Goal: Information Seeking & Learning: Find specific page/section

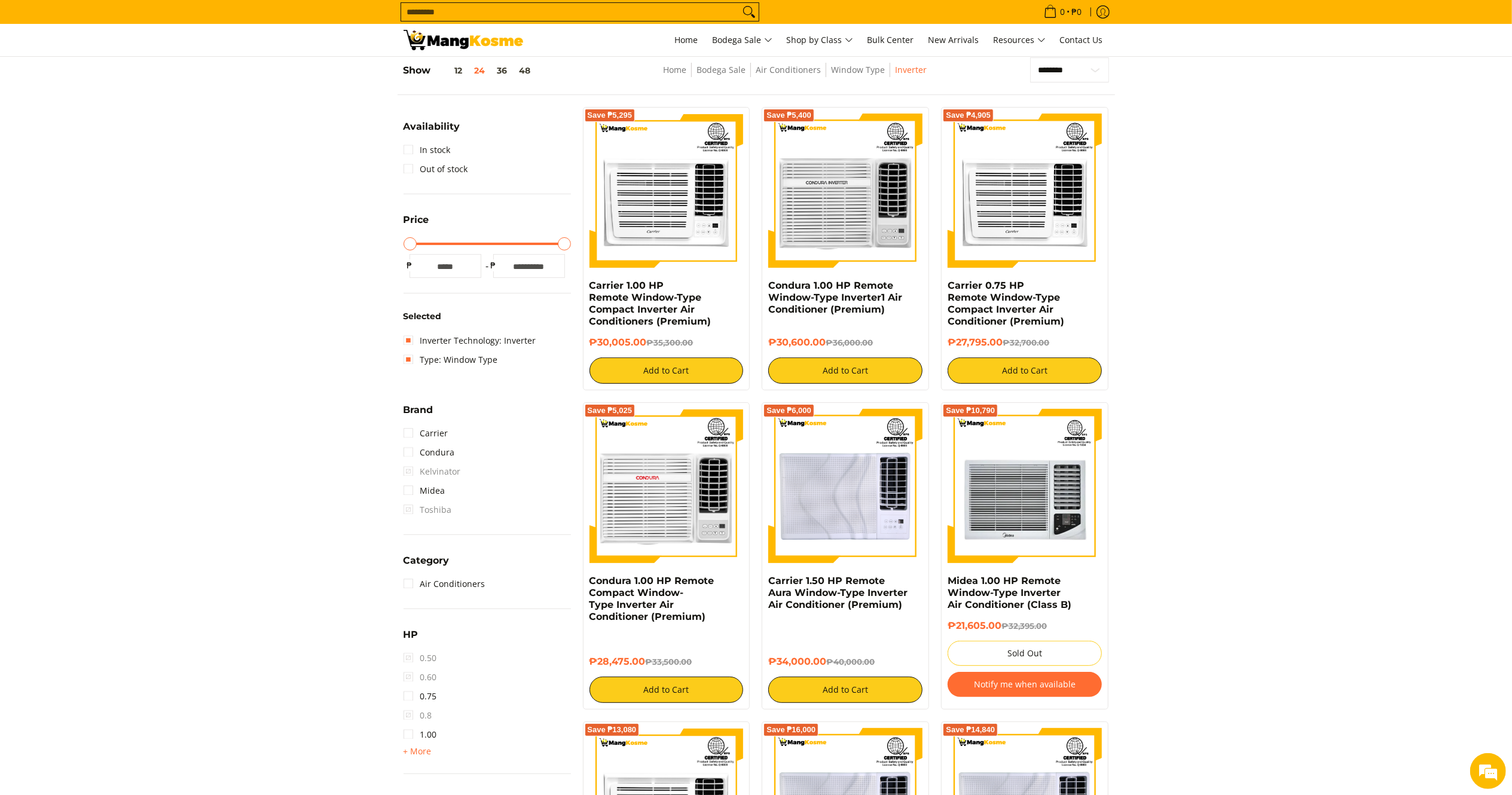
scroll to position [156, 0]
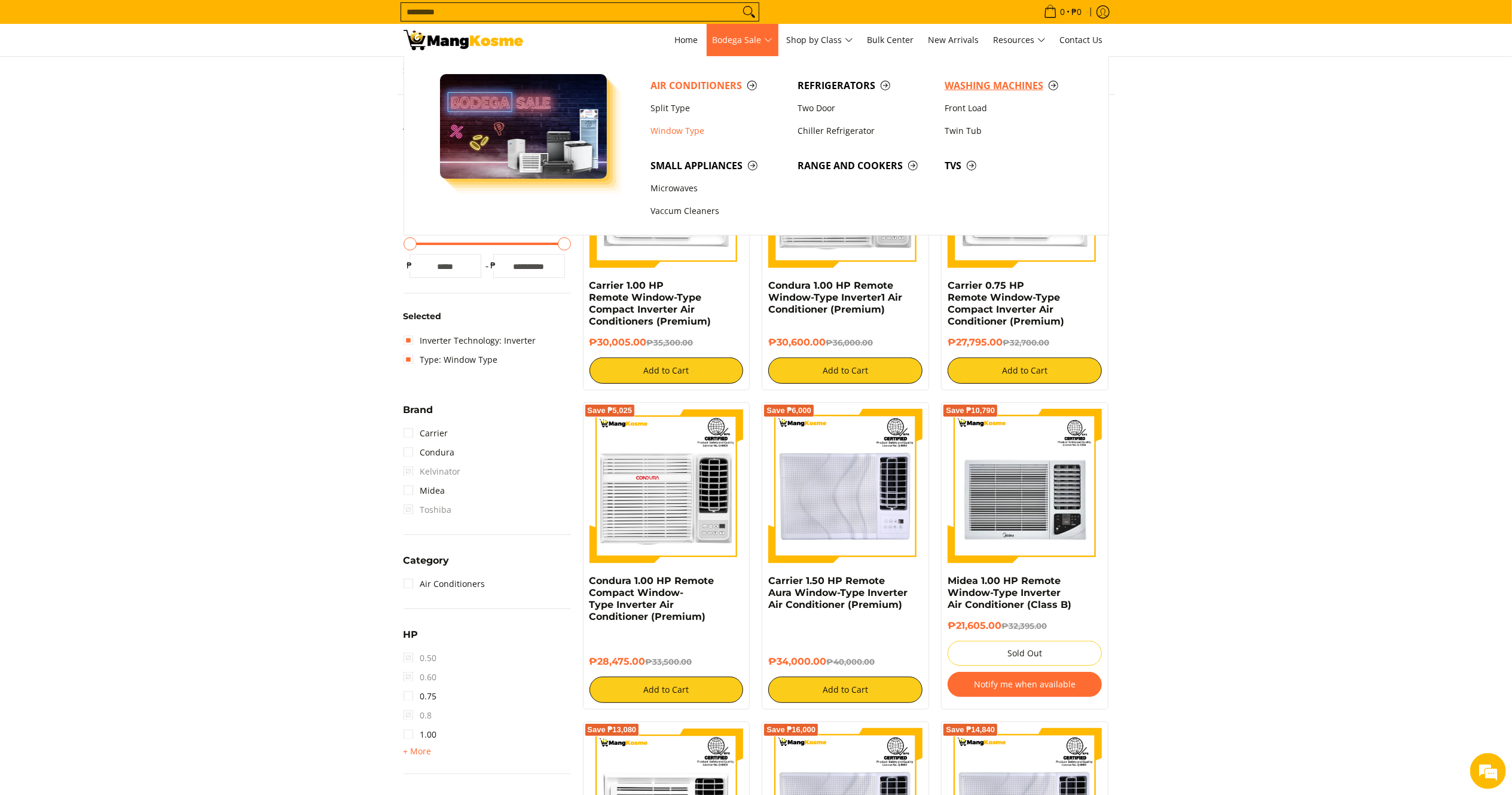
click at [1003, 81] on span "Washing Machines" at bounding box center [1013, 86] width 135 height 15
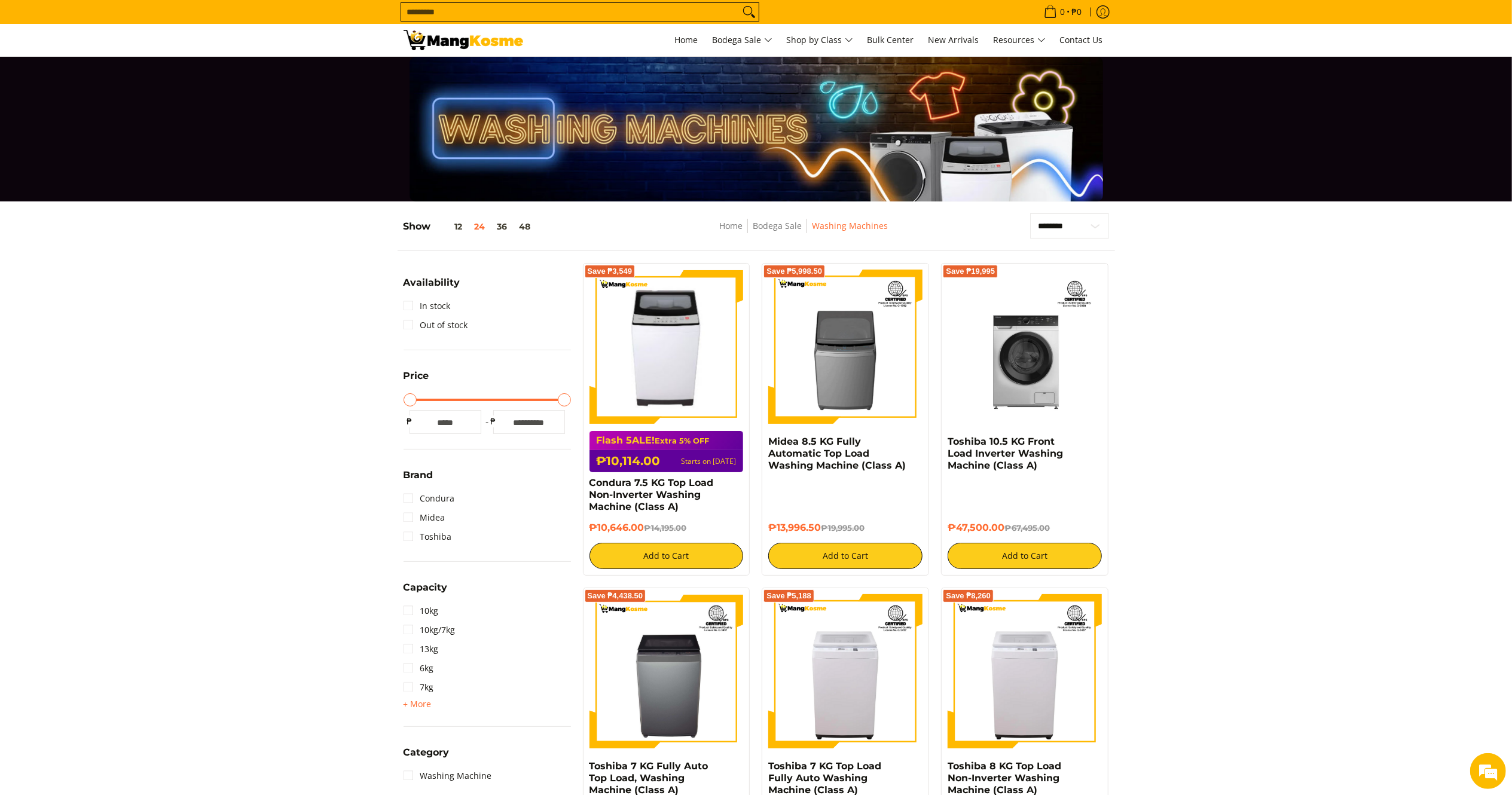
drag, startPoint x: 647, startPoint y: 530, endPoint x: 590, endPoint y: 481, distance: 75.2
click at [590, 481] on div "Flash 5ALE! Extra 5% OFF ₱10,114.00 Starts on Aug 15 Condura 7.5 KG Top Load No…" at bounding box center [666, 497] width 154 height 143
copy div "Condura 7.5 KG Top Load Non-Inverter Washing Machine (Class A) ₱10,646.00"
drag, startPoint x: 819, startPoint y: 529, endPoint x: 764, endPoint y: 443, distance: 102.1
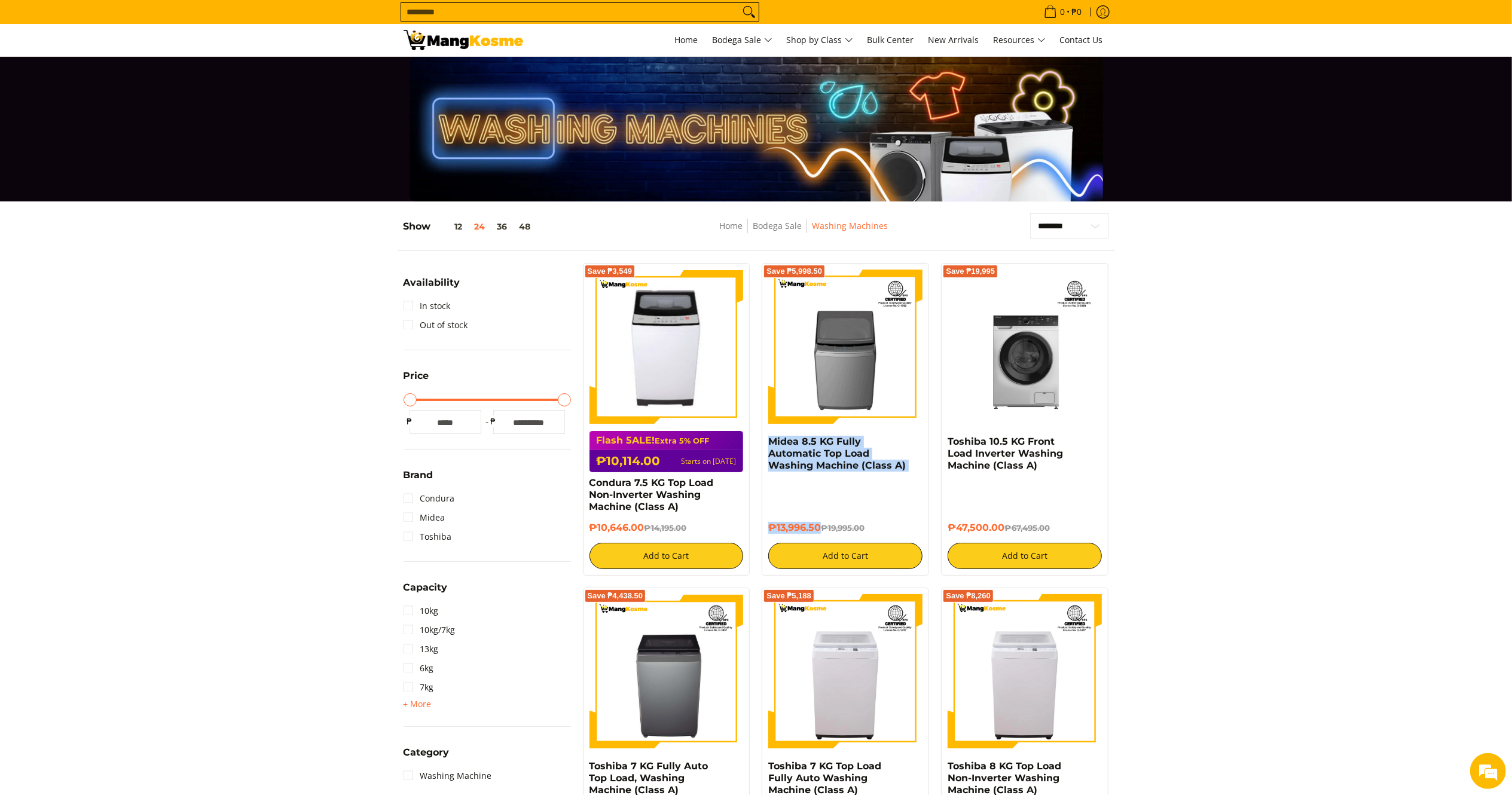
click at [763, 443] on div "Save ₱5,998.50 Midea 8.5 KG Fully Automatic Top Load Washing Machine (Class A) …" at bounding box center [845, 419] width 168 height 313
copy div "Midea 8.5 KG Fully Automatic Top Load Washing Machine (Class A) ₱13,996.50"
drag, startPoint x: 1006, startPoint y: 525, endPoint x: 941, endPoint y: 447, distance: 101.5
click at [941, 447] on div "Save ₱19,995 Toshiba 10.5 KG Front Load Inverter Washing Machine (Class A) ₱47,…" at bounding box center [1025, 419] width 168 height 313
copy div "Toshiba 10.5 KG Front Load Inverter Washing Machine (Class A) ₱47,500.00"
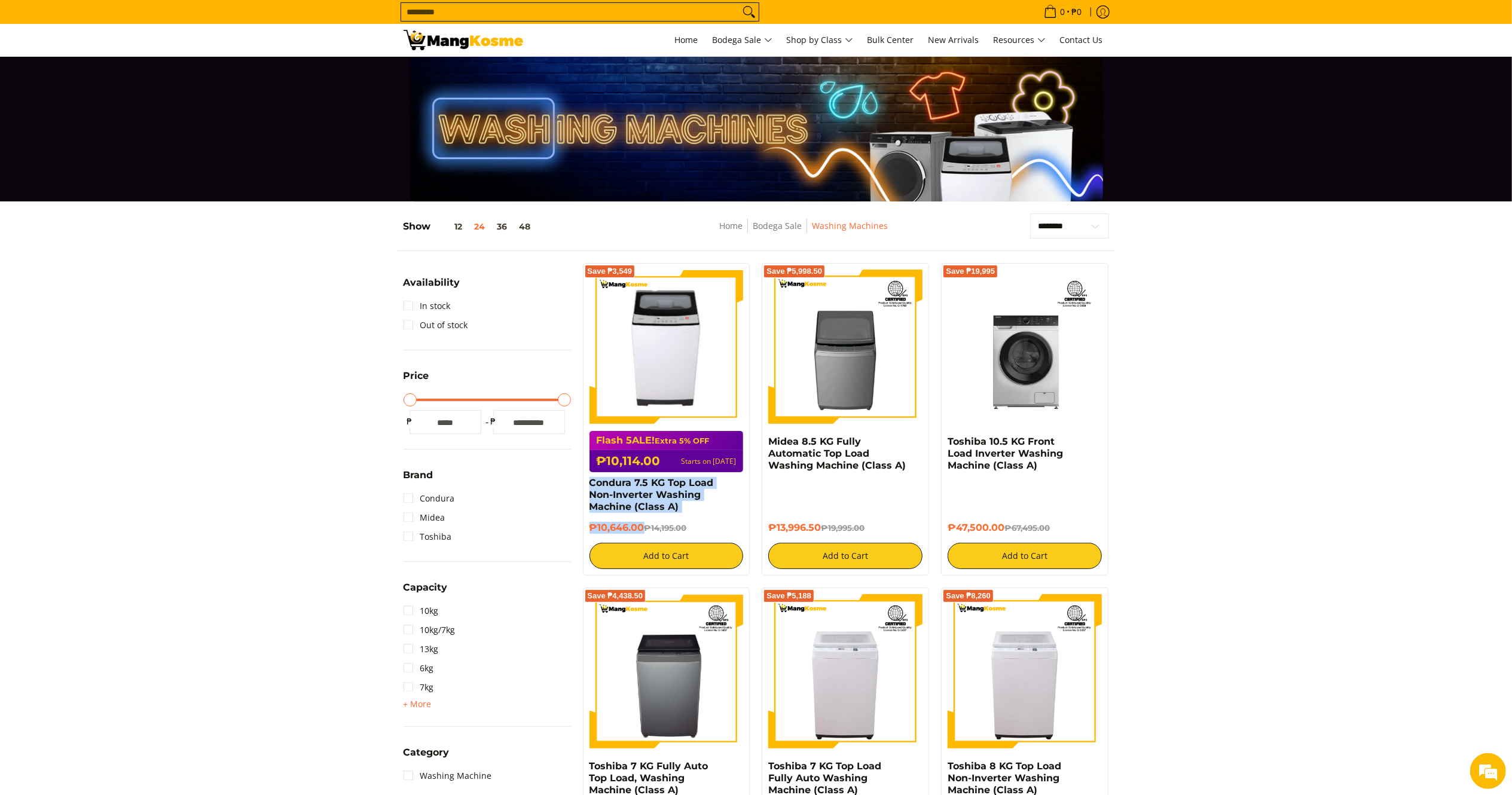
drag, startPoint x: 643, startPoint y: 533, endPoint x: 577, endPoint y: 482, distance: 83.4
click at [577, 482] on div "Save ₱3,549 Flash 5ALE! Extra 5% OFF ₱10,114.00 Starts on Aug 15 Condura 7.5 KG…" at bounding box center [666, 419] width 179 height 313
copy div "Condura 7.5 KG Top Load Non-Inverter Washing Machine (Class A) ₱10,646.00"
drag, startPoint x: 819, startPoint y: 526, endPoint x: 766, endPoint y: 443, distance: 98.5
click at [766, 443] on div "Save ₱5,998.50 Midea 8.5 KG Fully Automatic Top Load Washing Machine (Class A) …" at bounding box center [845, 419] width 168 height 313
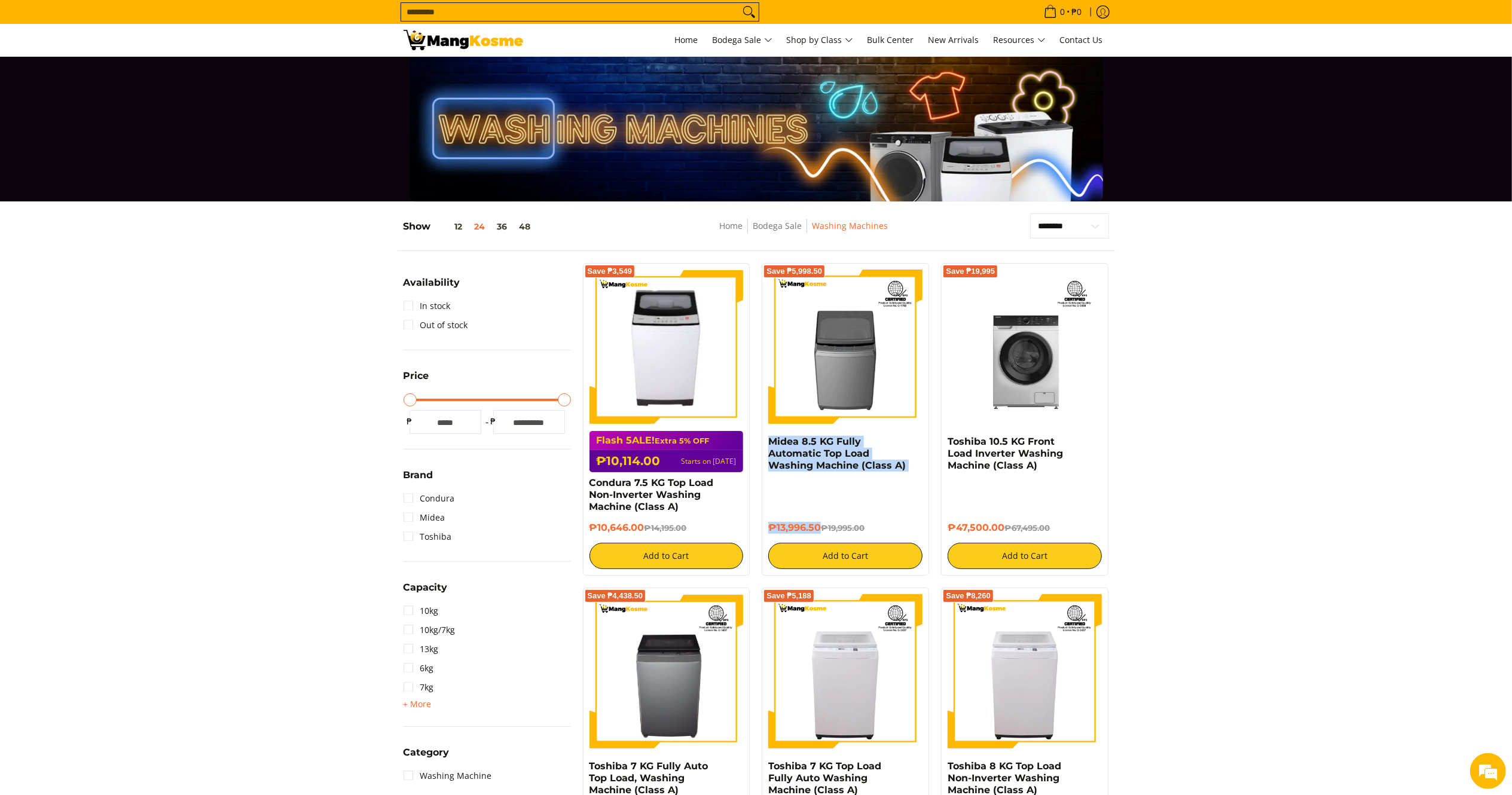
copy div "Midea 8.5 KG Fully Automatic Top Load Washing Machine (Class A) ₱13,996.50"
drag, startPoint x: 1007, startPoint y: 525, endPoint x: 943, endPoint y: 441, distance: 105.6
click at [943, 441] on div "Save ₱19,995 Toshiba 10.5 KG Front Load Inverter Washing Machine (Class A) ₱47,…" at bounding box center [1025, 419] width 168 height 313
copy div "Toshiba 10.5 KG Front Load Inverter Washing Machine (Class A) ₱47,500.00"
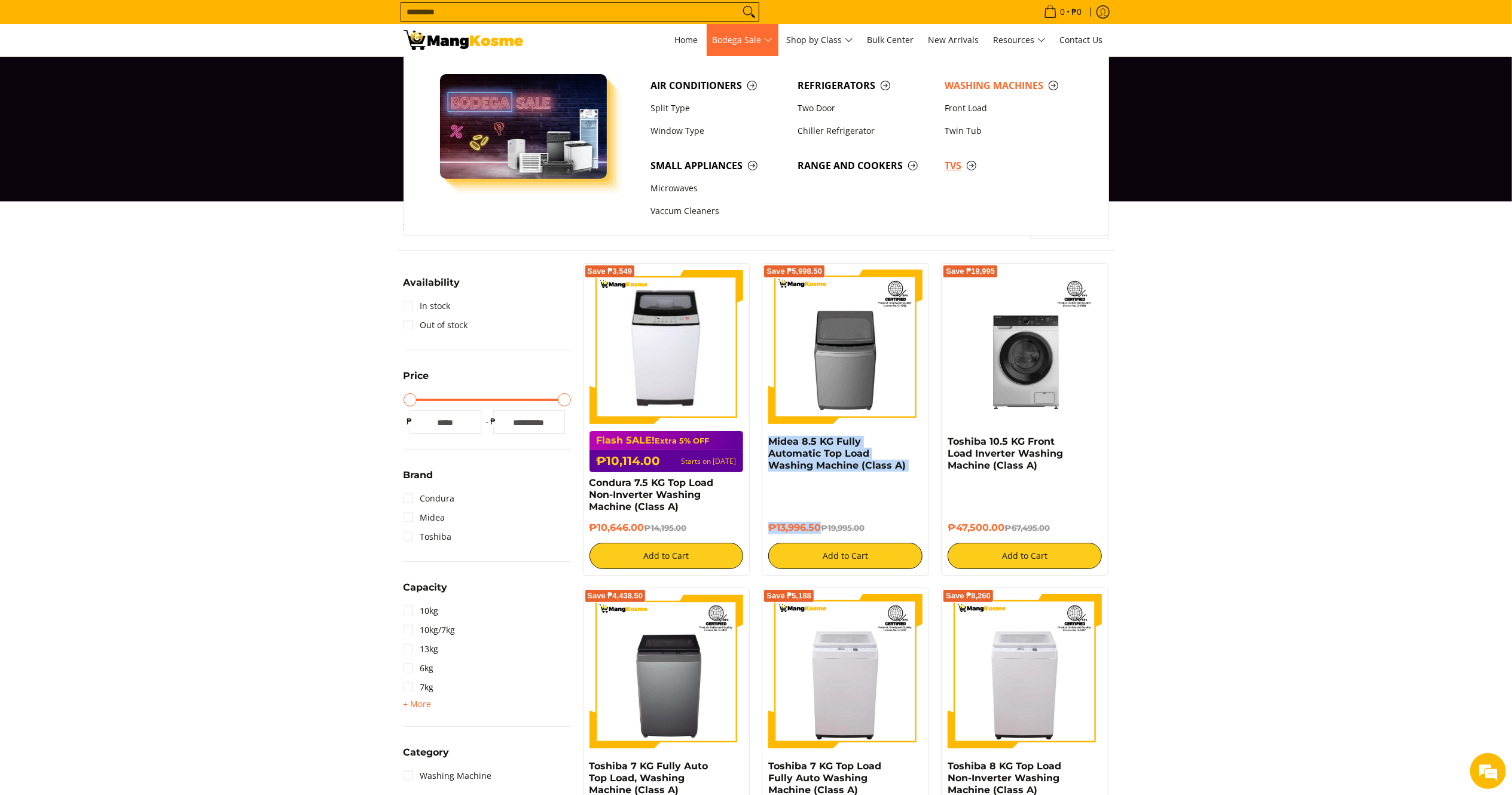
click at [948, 168] on span "TVs" at bounding box center [1013, 166] width 135 height 15
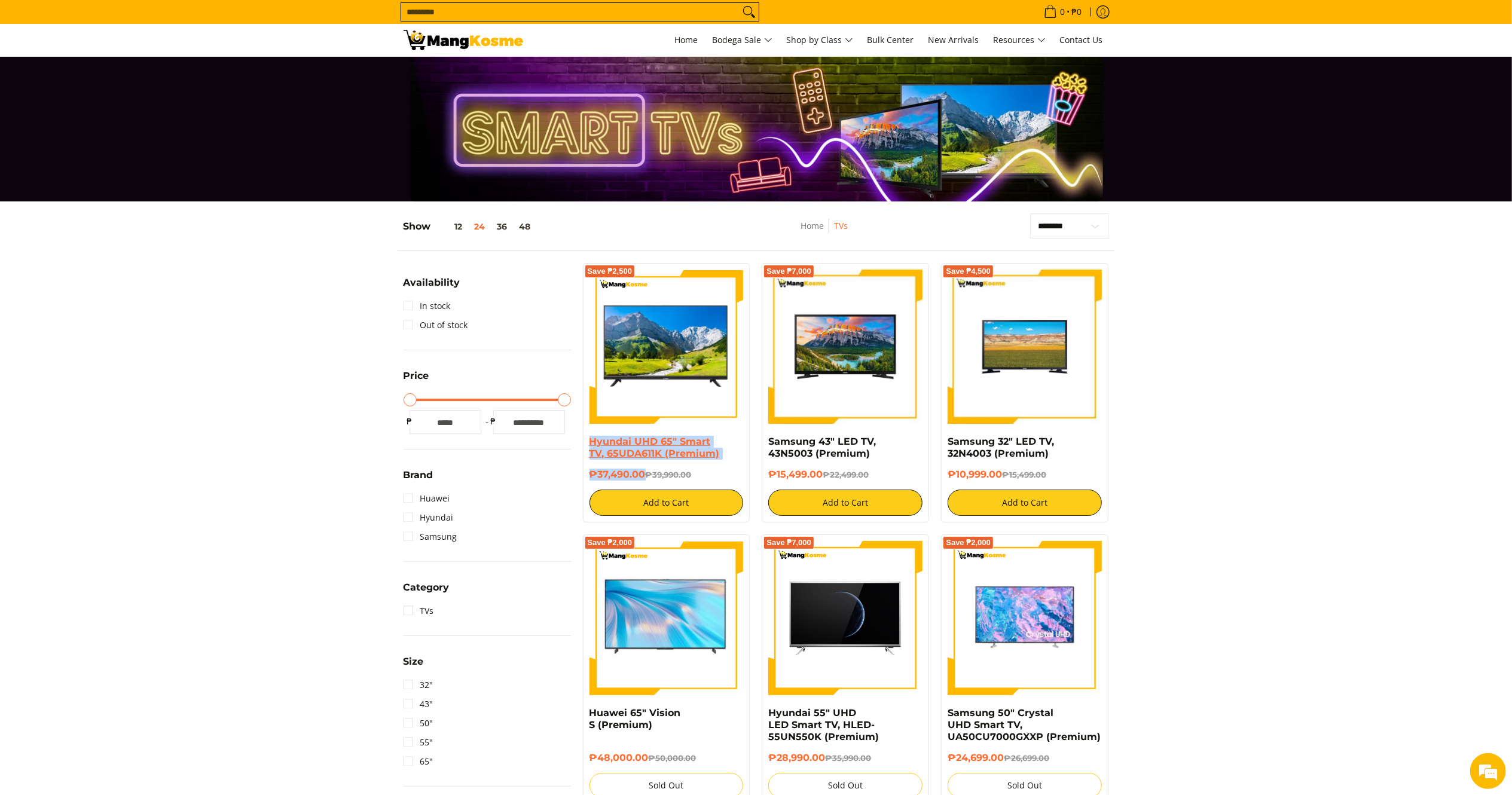
copy div "Hyundai UHD 65" Smart TV, 65UDA611K (Premium) ₱37,490.00"
drag, startPoint x: 647, startPoint y: 476, endPoint x: 590, endPoint y: 440, distance: 67.4
click at [590, 440] on div "Hyundai UHD 65" Smart TV, 65UDA611K (Premium) ₱37,490.00 ₱39,990.00 Add to Cart" at bounding box center [666, 475] width 154 height 80
drag, startPoint x: 993, startPoint y: 472, endPoint x: 945, endPoint y: 443, distance: 56.1
click at [945, 443] on div "Save ₱4,500 Samsung 32" LED TV, 32N4003 (Premium) ₱10,999.00 ₱15,499.00 Add to …" at bounding box center [1025, 393] width 168 height 259
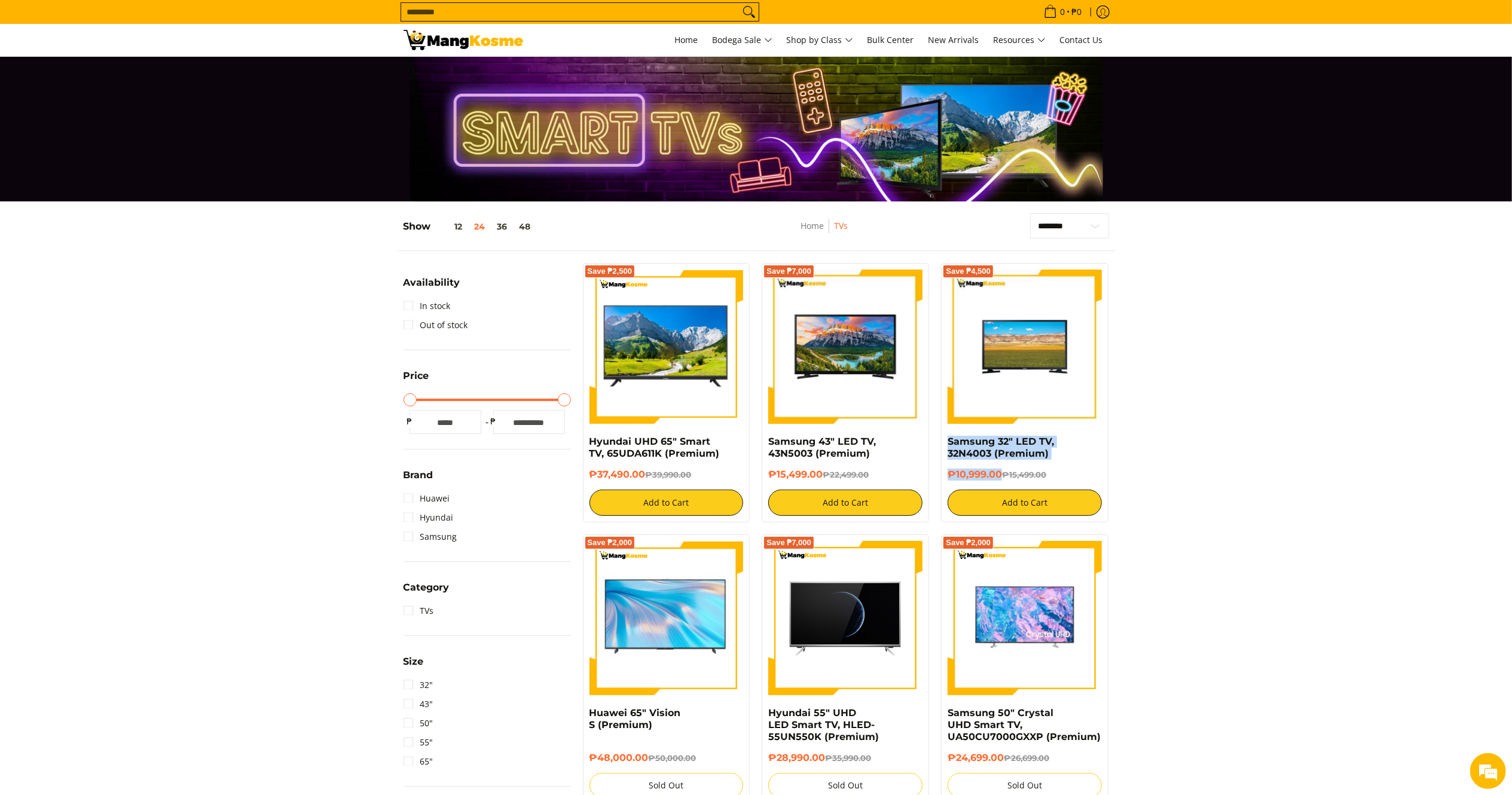
copy div "Samsung 32" LED TV, 32N4003 (Premium) ₱10,999.00"
copy div "Samsung 43" LED TV, 43N5003 (Premium) ₱15,499.00"
drag, startPoint x: 824, startPoint y: 478, endPoint x: 771, endPoint y: 438, distance: 66.4
click at [771, 438] on div "Samsung 43" LED TV, 43N5003 (Premium) ₱15,499.00 ₱22,499.00 Add to Cart" at bounding box center [845, 475] width 154 height 80
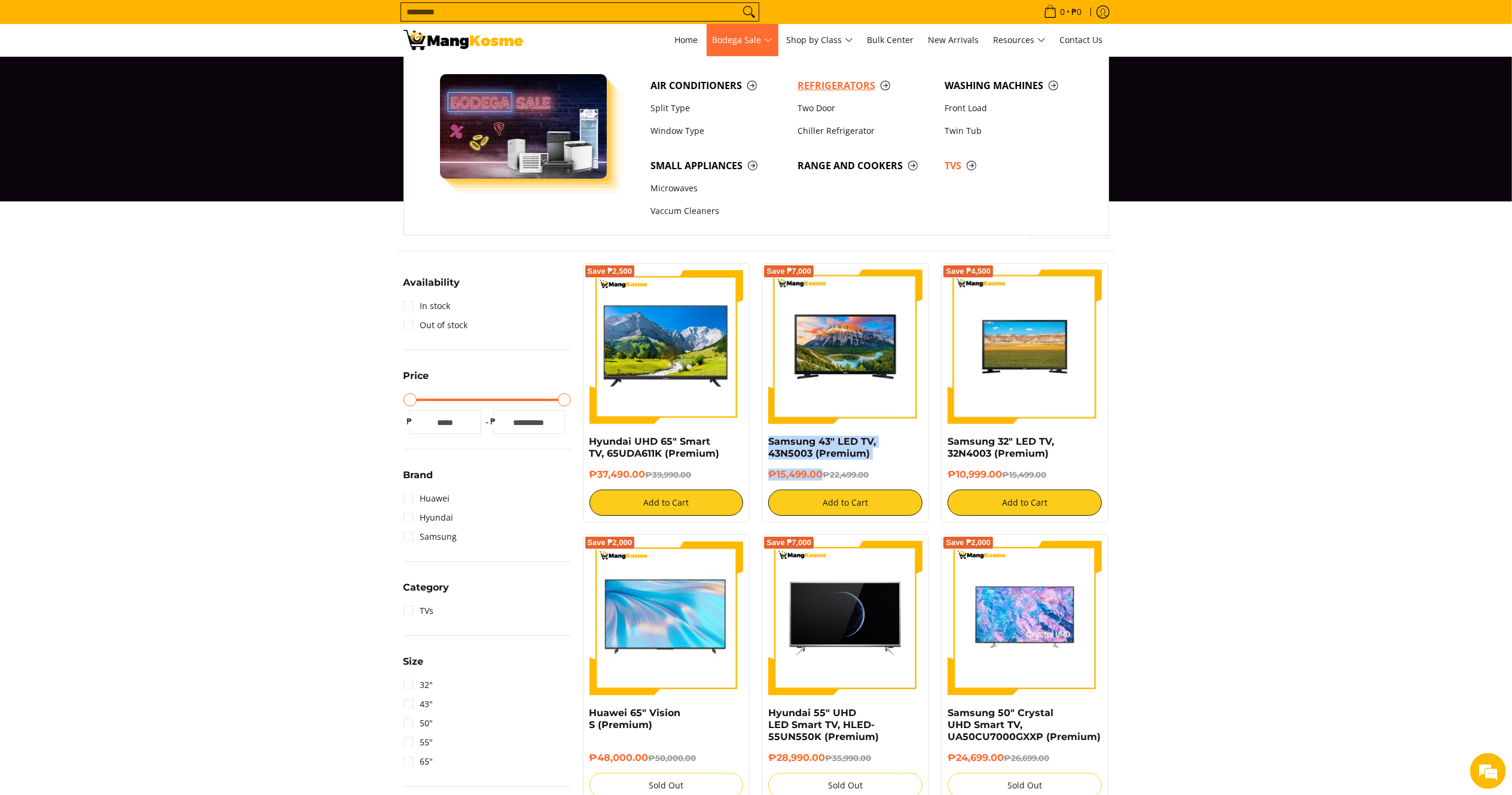
click at [838, 83] on span "Refrigerators" at bounding box center [865, 86] width 135 height 15
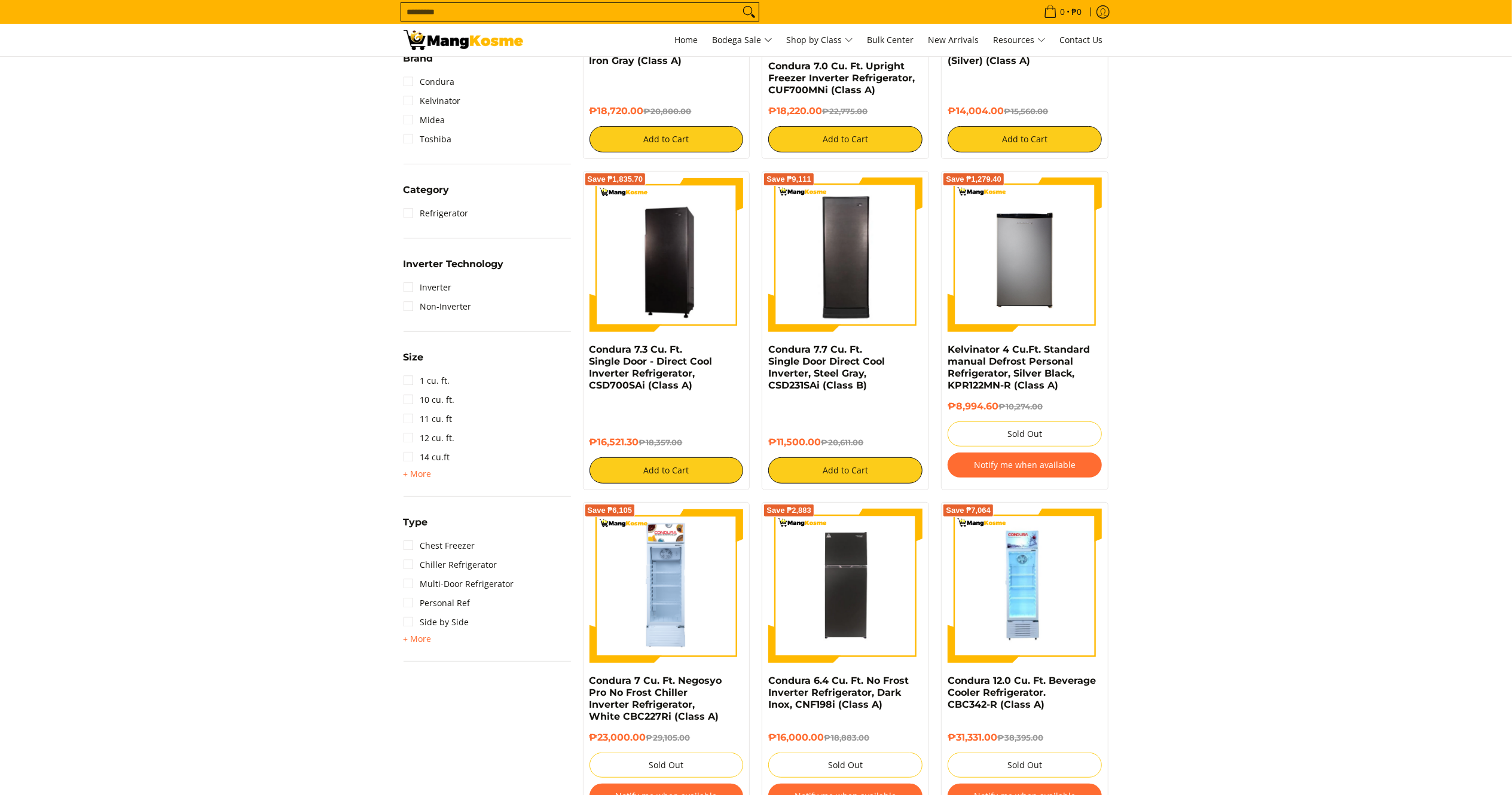
click at [441, 601] on link "Personal Ref" at bounding box center [437, 603] width 67 height 19
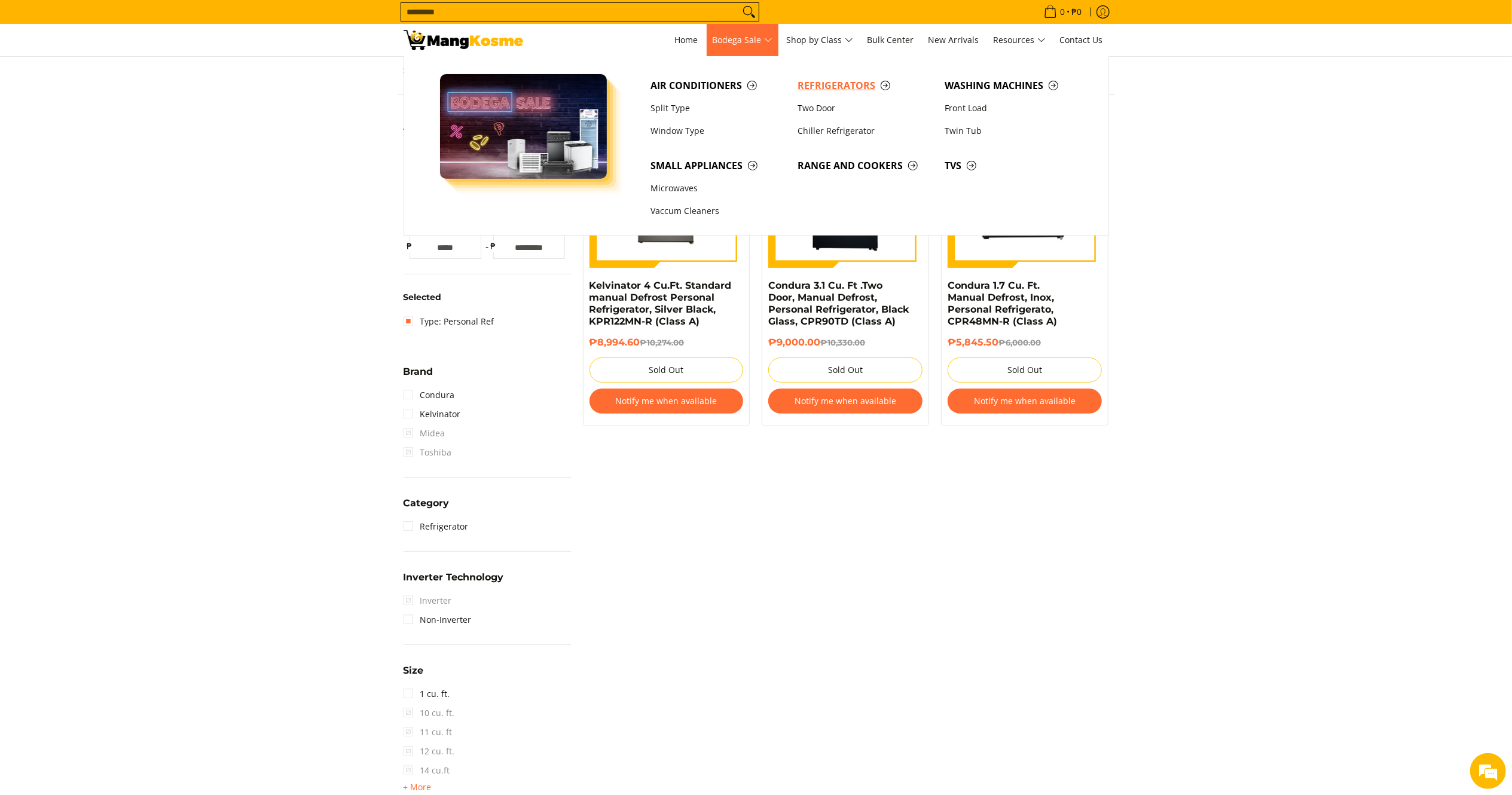
click at [831, 79] on span "Refrigerators" at bounding box center [865, 86] width 135 height 15
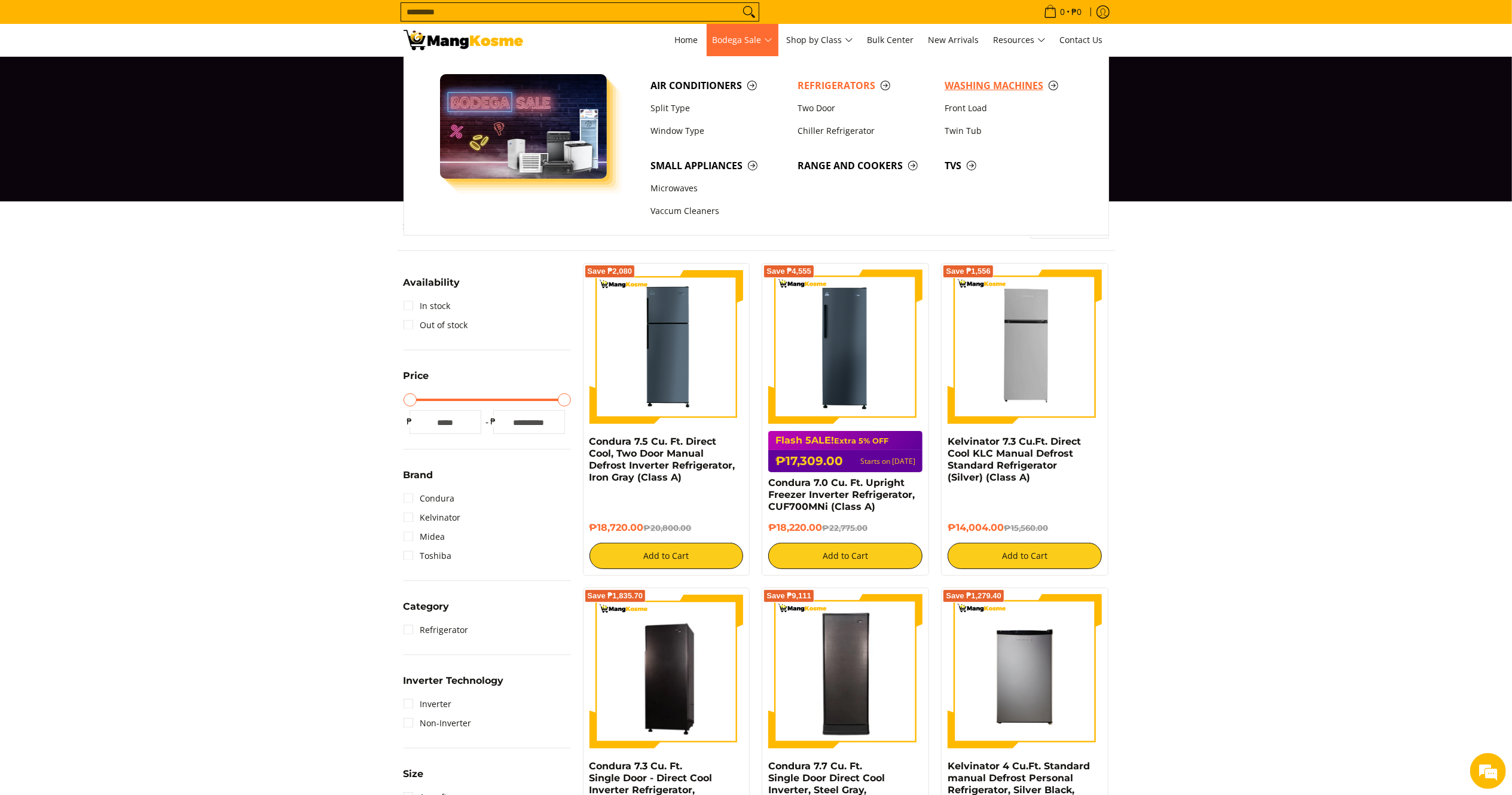
click at [1005, 88] on span "Washing Machines" at bounding box center [1013, 86] width 135 height 15
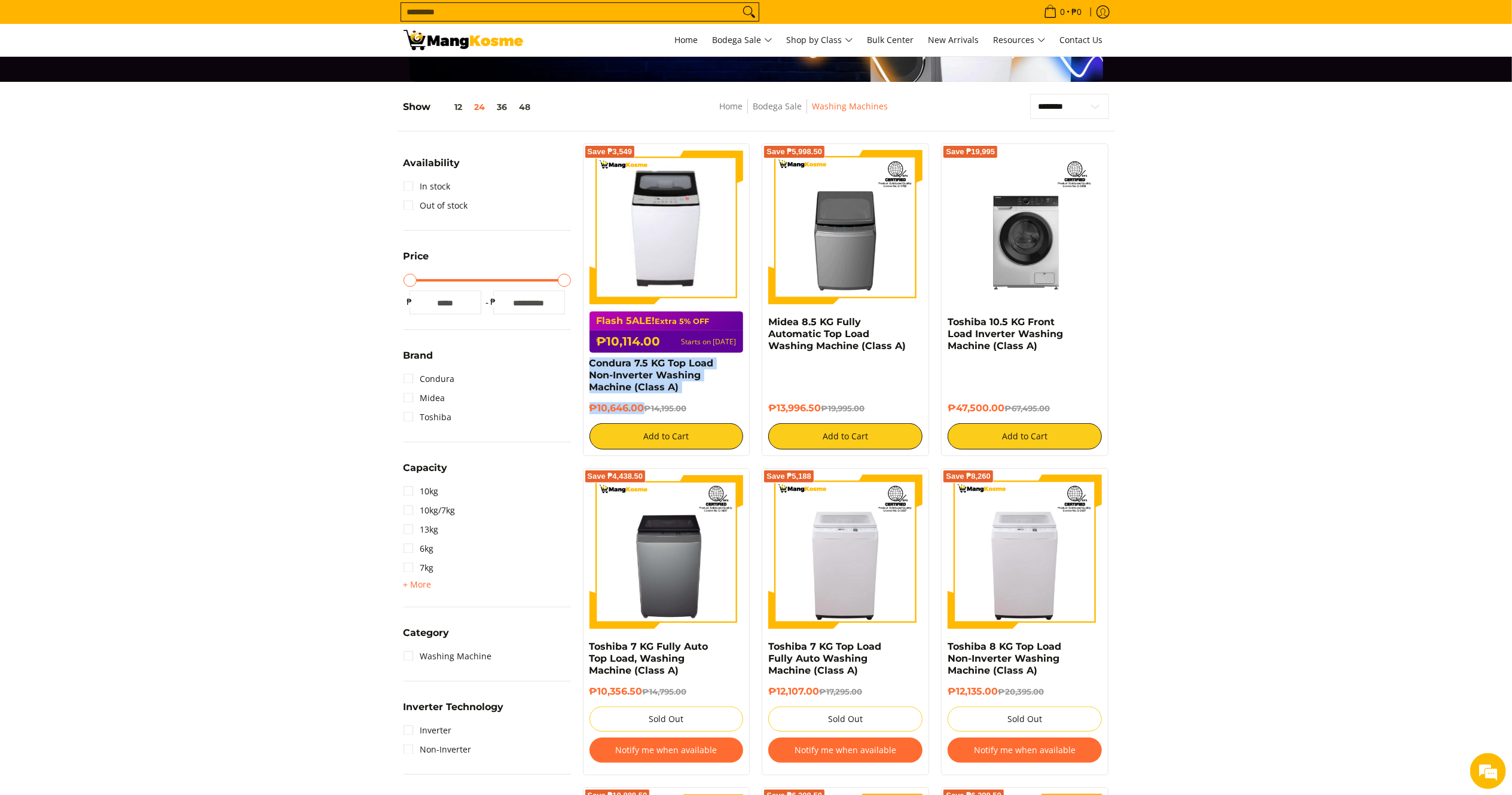
drag, startPoint x: 643, startPoint y: 410, endPoint x: 582, endPoint y: 367, distance: 74.6
click at [582, 367] on div "Save ₱3,549 Flash 5ALE! Extra 5% OFF ₱10,114.00 Starts on Aug 15 Condura 7.5 KG…" at bounding box center [666, 300] width 179 height 313
copy div "Condura 7.5 KG Top Load Non-Inverter Washing Machine (Class A) ₱10,646.00"
drag, startPoint x: 821, startPoint y: 410, endPoint x: 768, endPoint y: 320, distance: 104.4
click at [768, 320] on div "Save ₱5,998.50 Midea 8.5 KG Fully Automatic Top Load Washing Machine (Class A) …" at bounding box center [845, 300] width 168 height 313
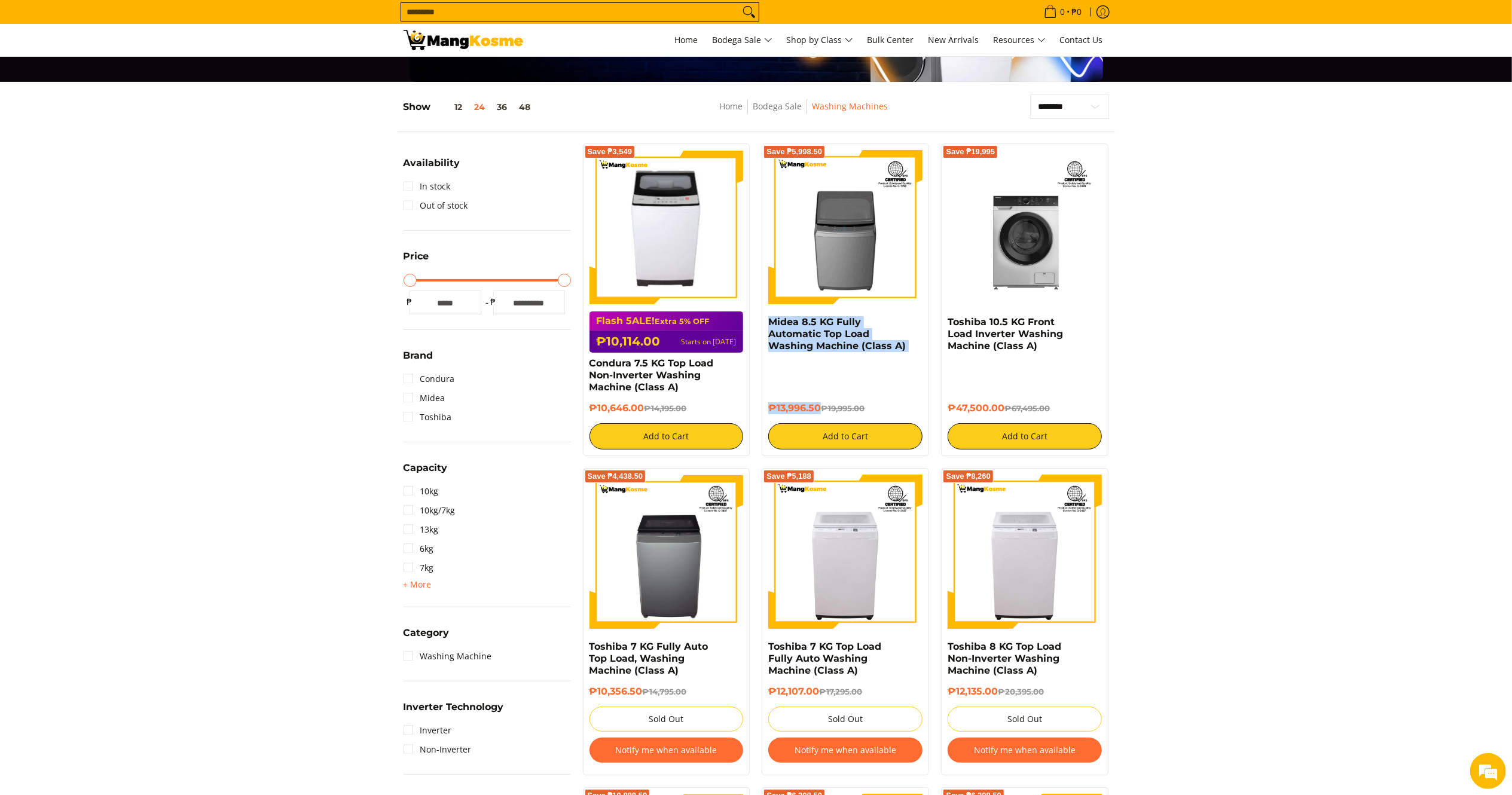
copy div "Midea 8.5 KG Fully Automatic Top Load Washing Machine (Class A) ₱13,996.50"
drag, startPoint x: 1007, startPoint y: 417, endPoint x: 950, endPoint y: 324, distance: 109.1
click at [950, 324] on div "Toshiba 10.5 KG Front Load Inverter Washing Machine (Class A) ₱47,500.00 ₱67,49…" at bounding box center [1024, 382] width 154 height 133
copy div "Toshiba 10.5 KG Front Load Inverter Washing Machine (Class A) ₱47,500.00"
click at [527, 11] on input "Search..." at bounding box center [570, 12] width 339 height 18
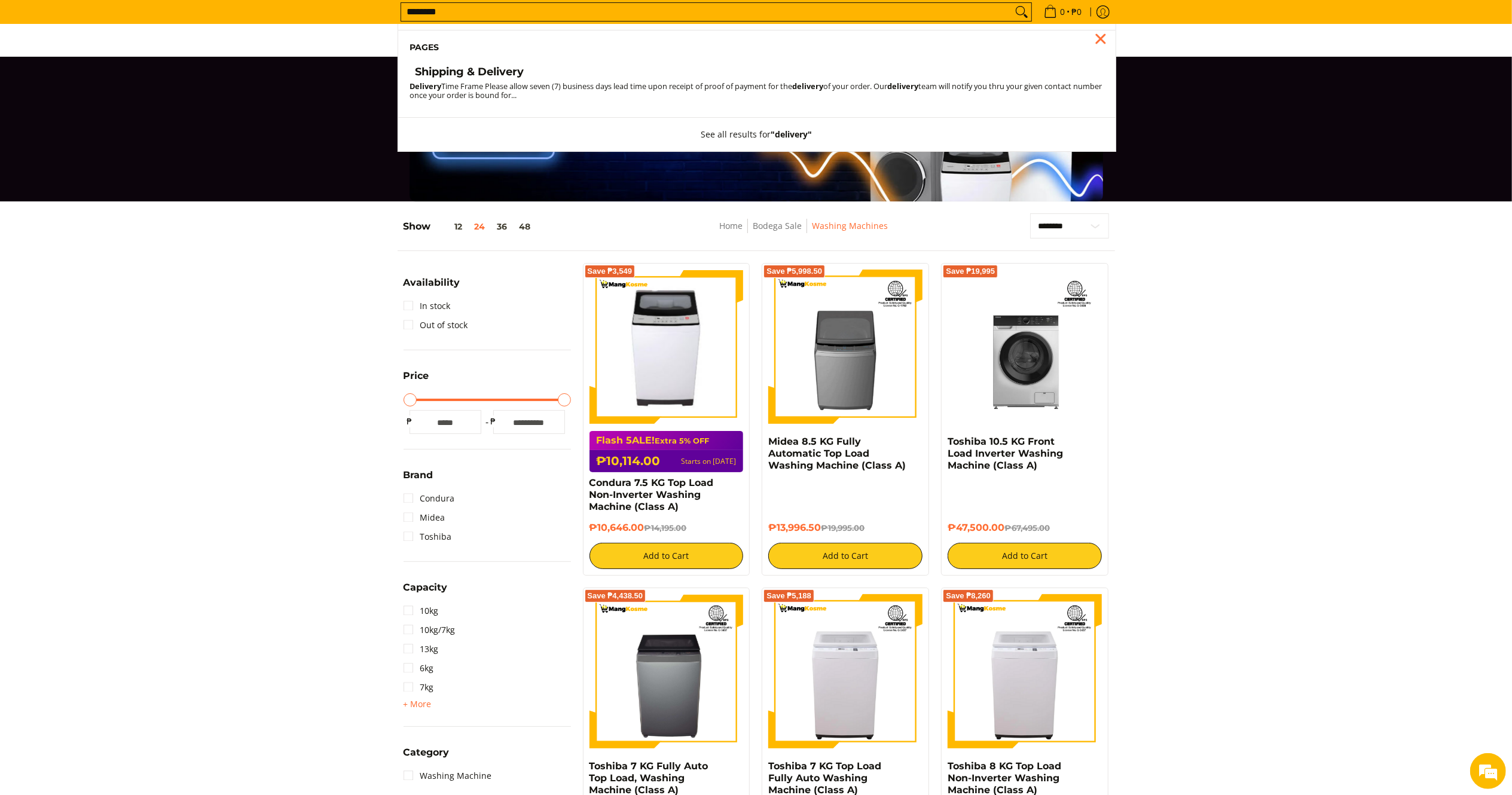
type input "********"
click at [453, 73] on h4 "Shipping & Delivery" at bounding box center [469, 72] width 109 height 14
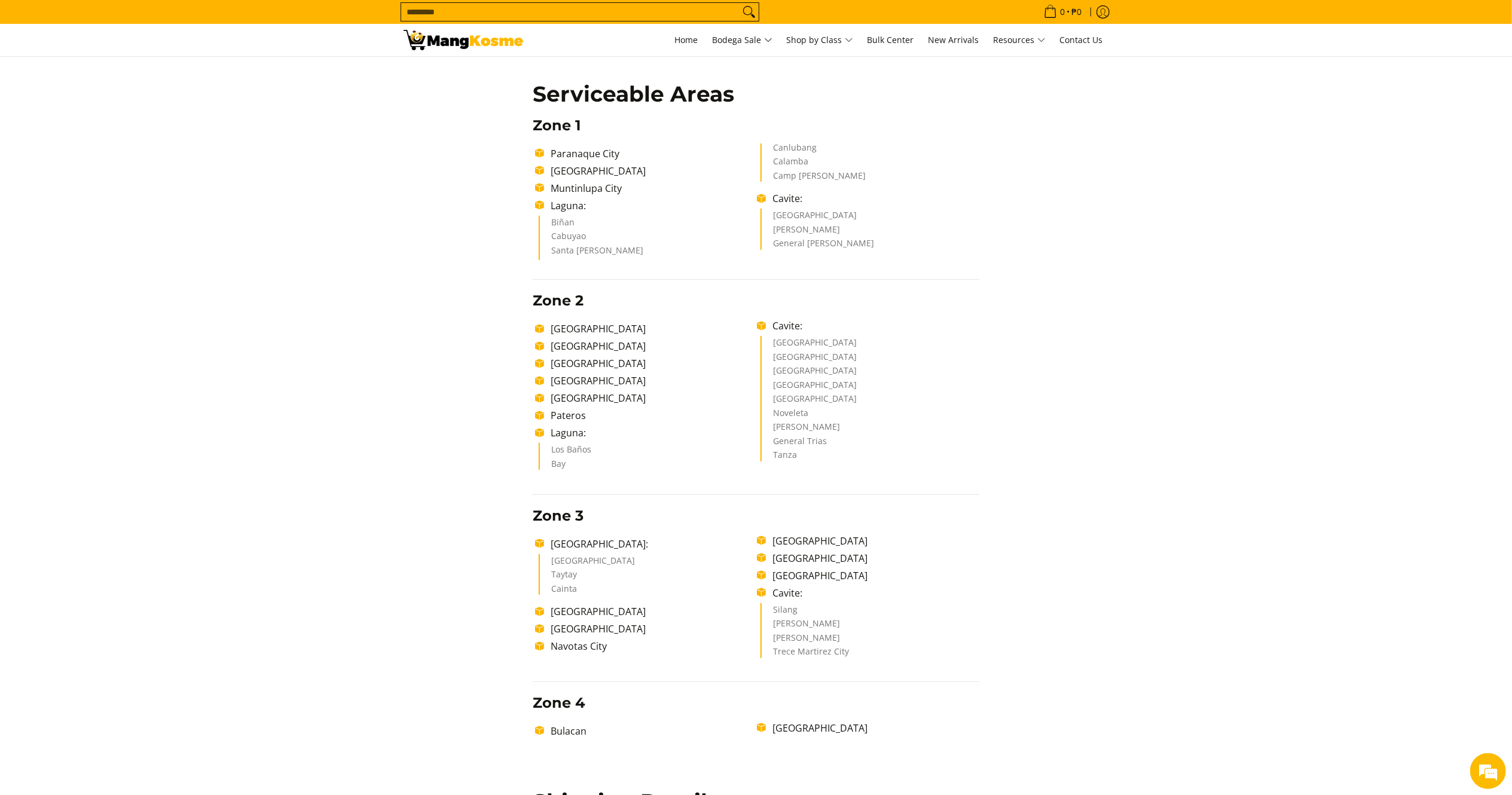
scroll to position [224, 0]
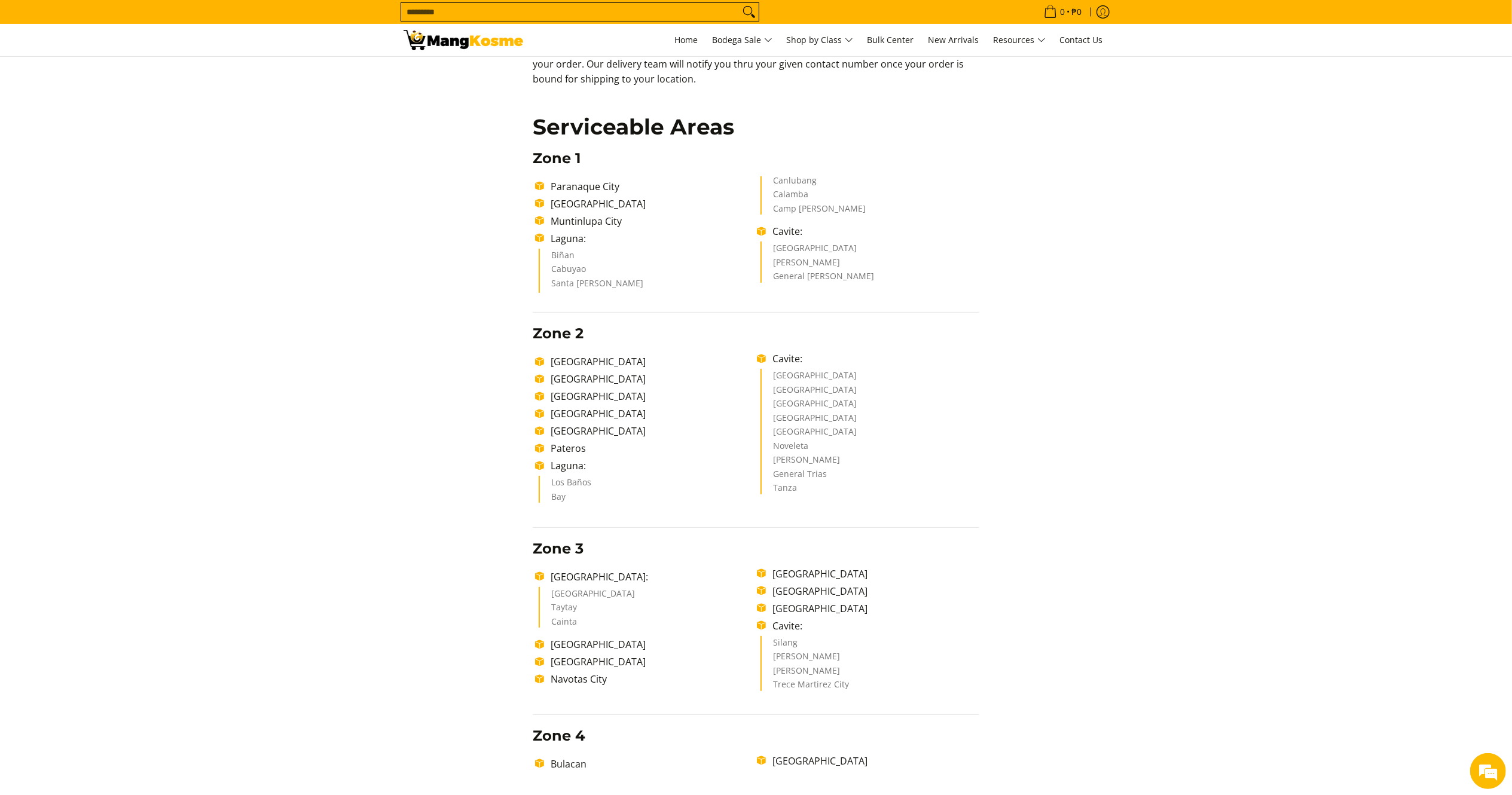
drag, startPoint x: 0, startPoint y: 0, endPoint x: 1524, endPoint y: 210, distance: 1538.4
click at [1511, 210] on html "Skip to Main Content Home Bodega Sale Shop by Class Bulk Center New Arrivals Re…" at bounding box center [756, 732] width 1512 height 1912
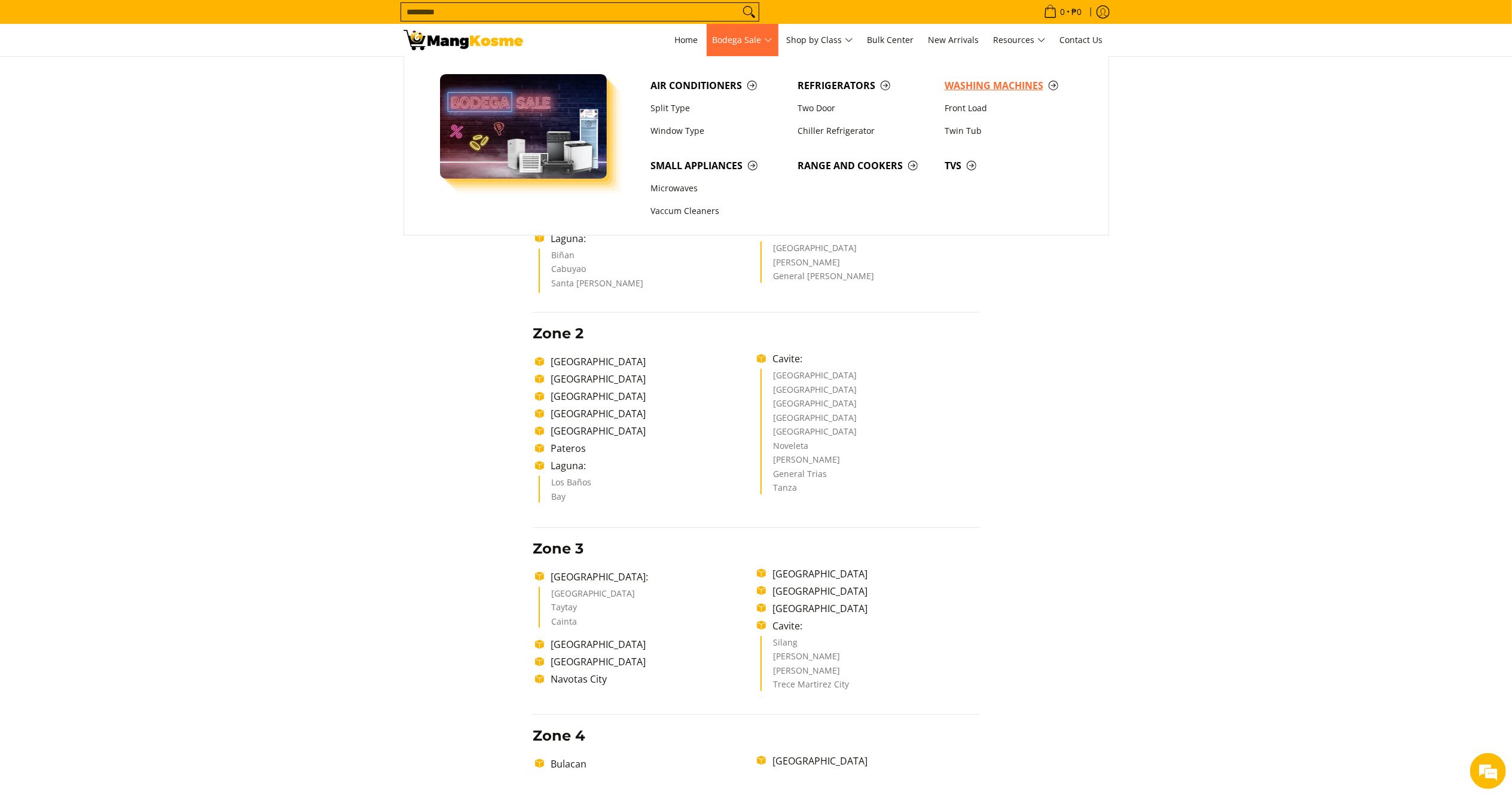
click at [958, 79] on span "Washing Machines" at bounding box center [1013, 86] width 135 height 15
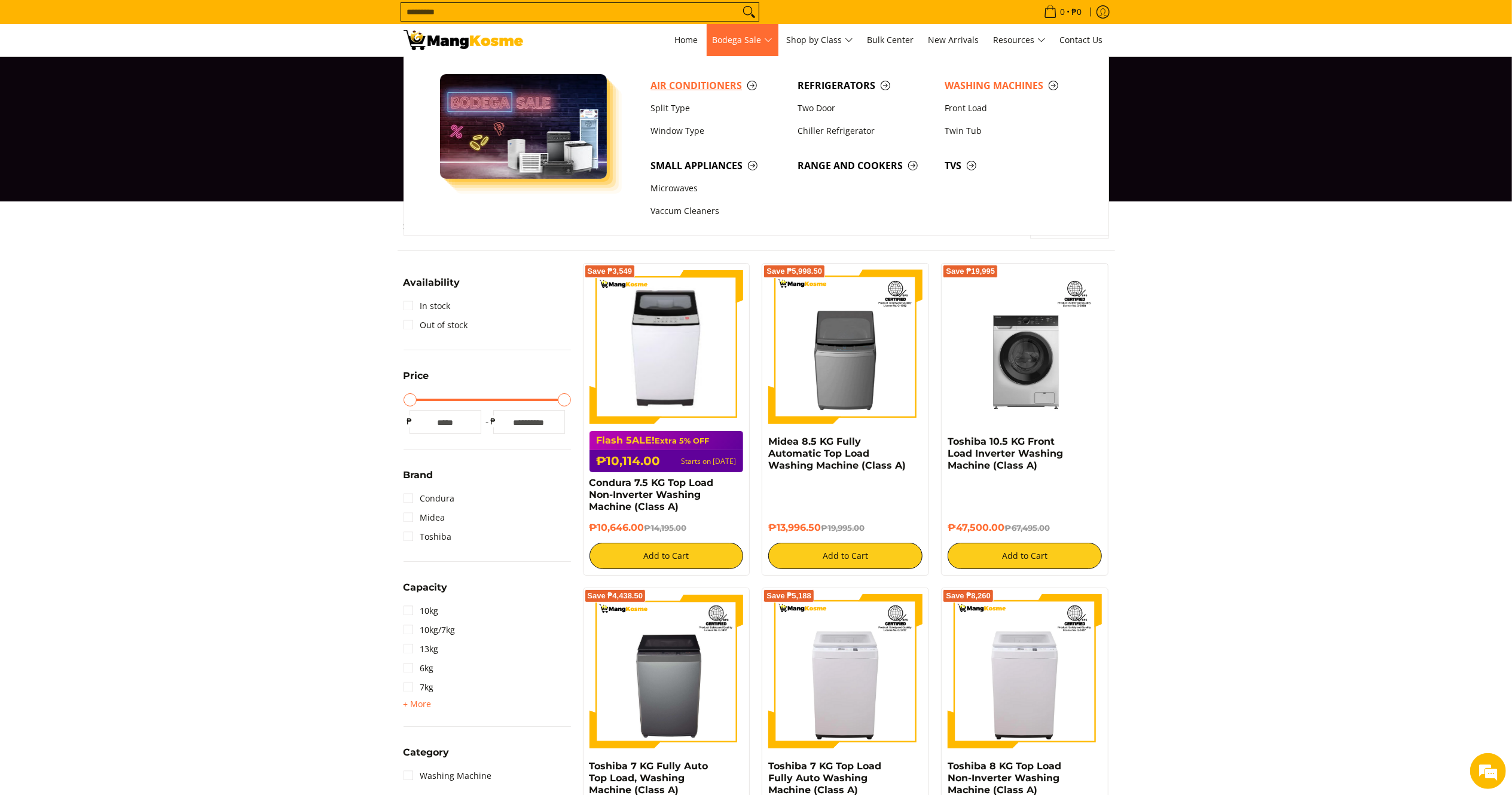
click at [688, 83] on span "Air Conditioners" at bounding box center [718, 86] width 135 height 15
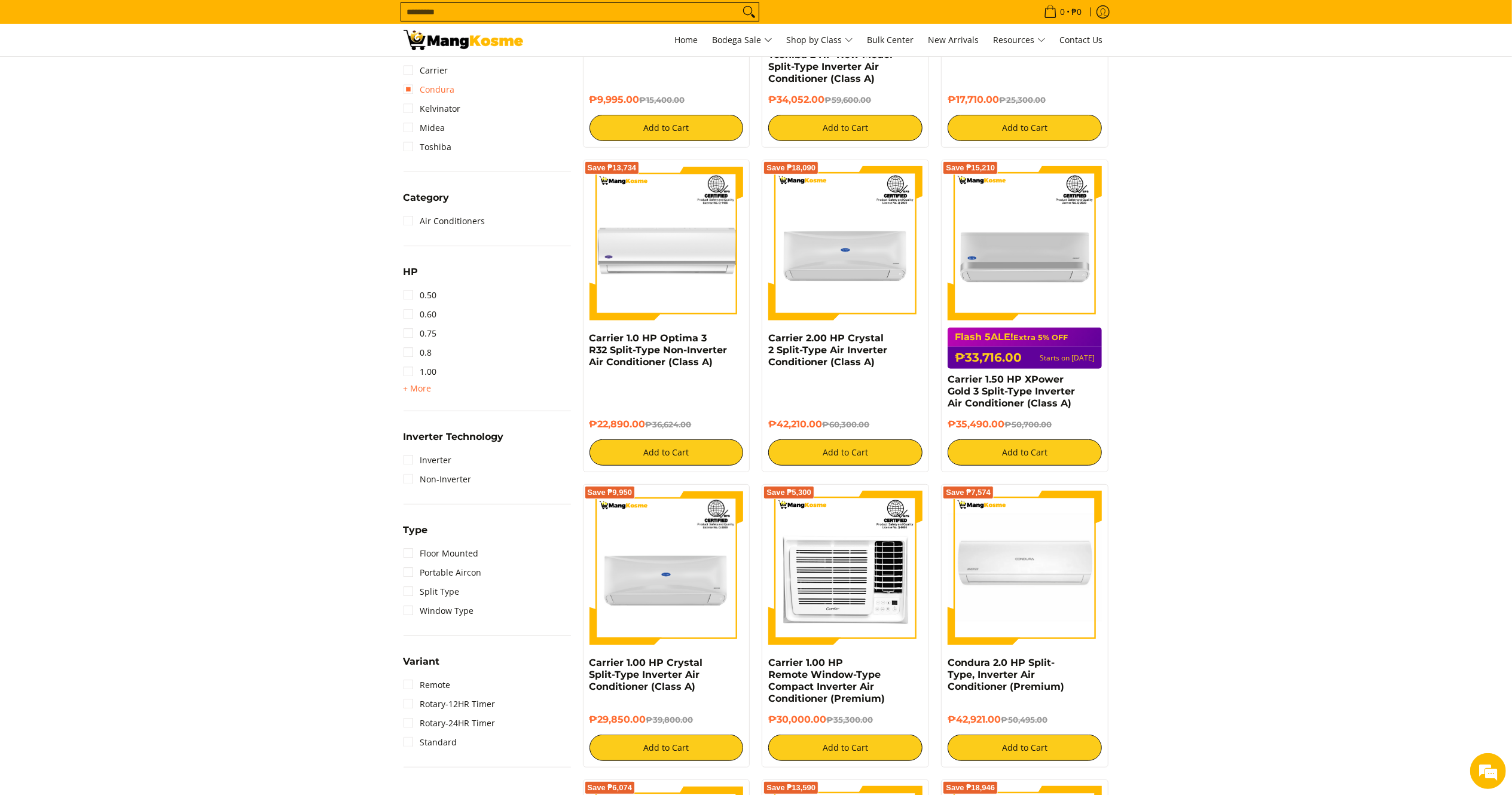
click at [443, 96] on link "Condura" at bounding box center [429, 90] width 51 height 19
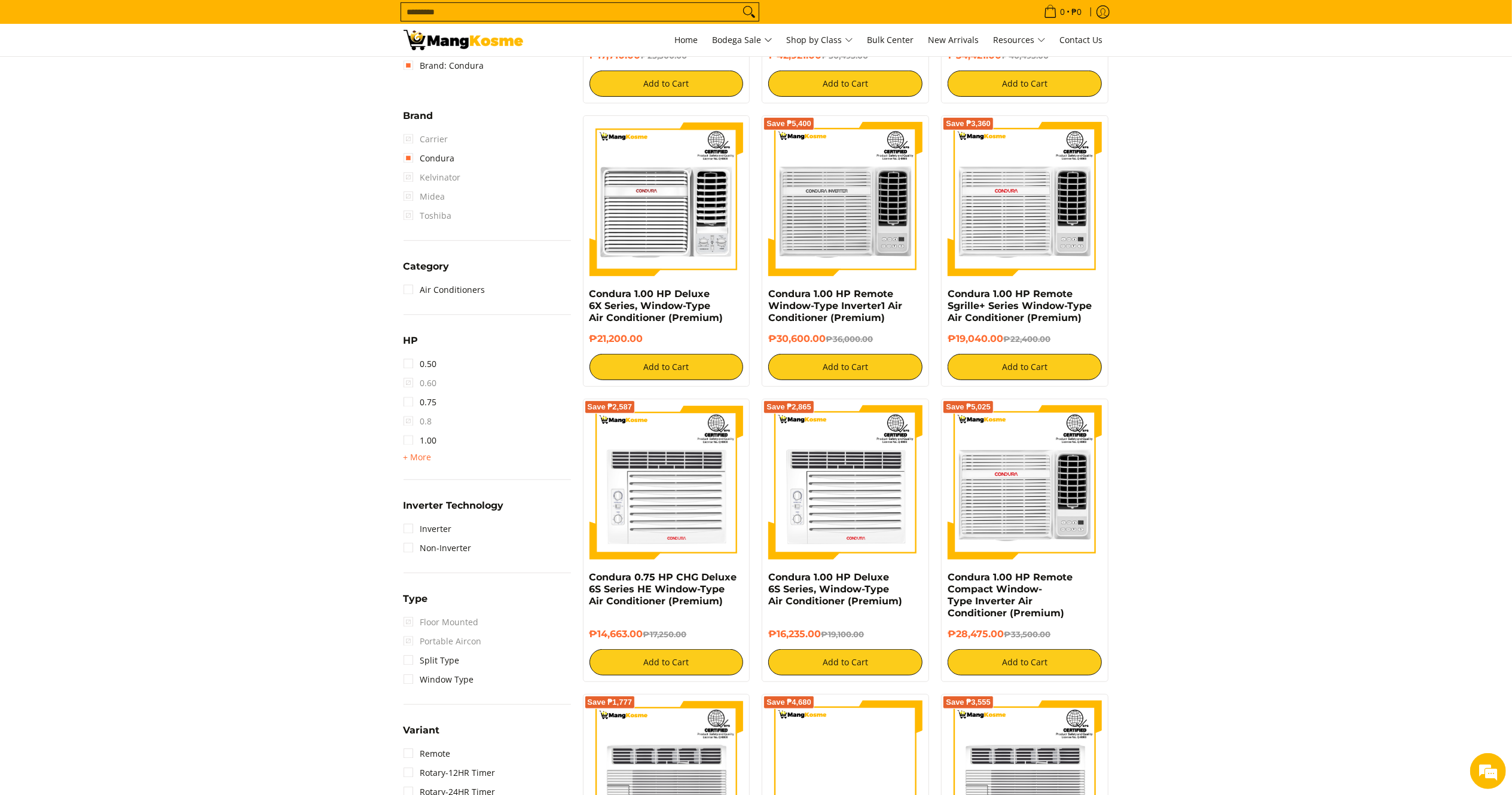
scroll to position [507, 0]
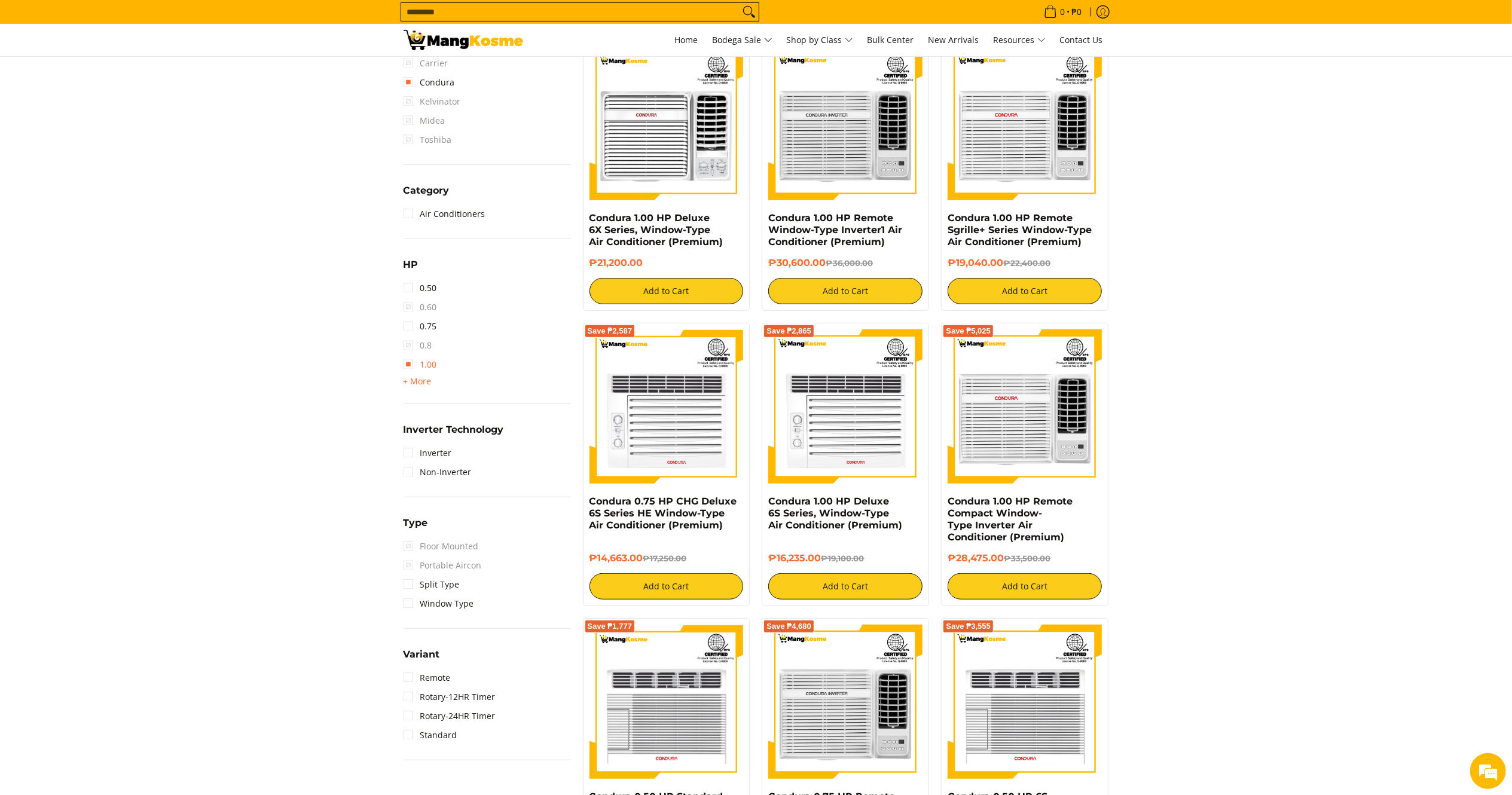
click at [414, 365] on link "1.00" at bounding box center [420, 365] width 34 height 19
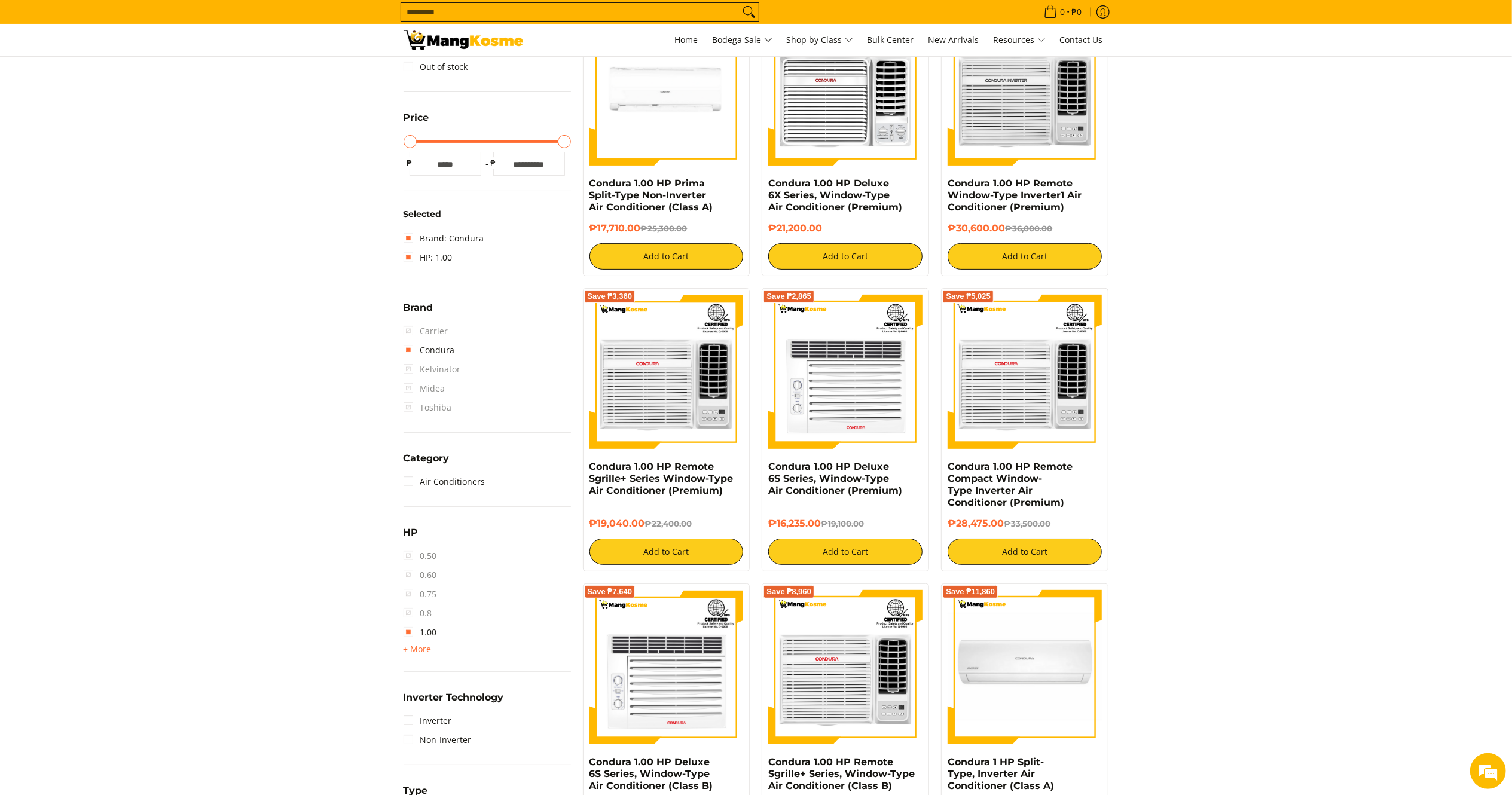
click at [605, 11] on input "Search..." at bounding box center [570, 12] width 339 height 18
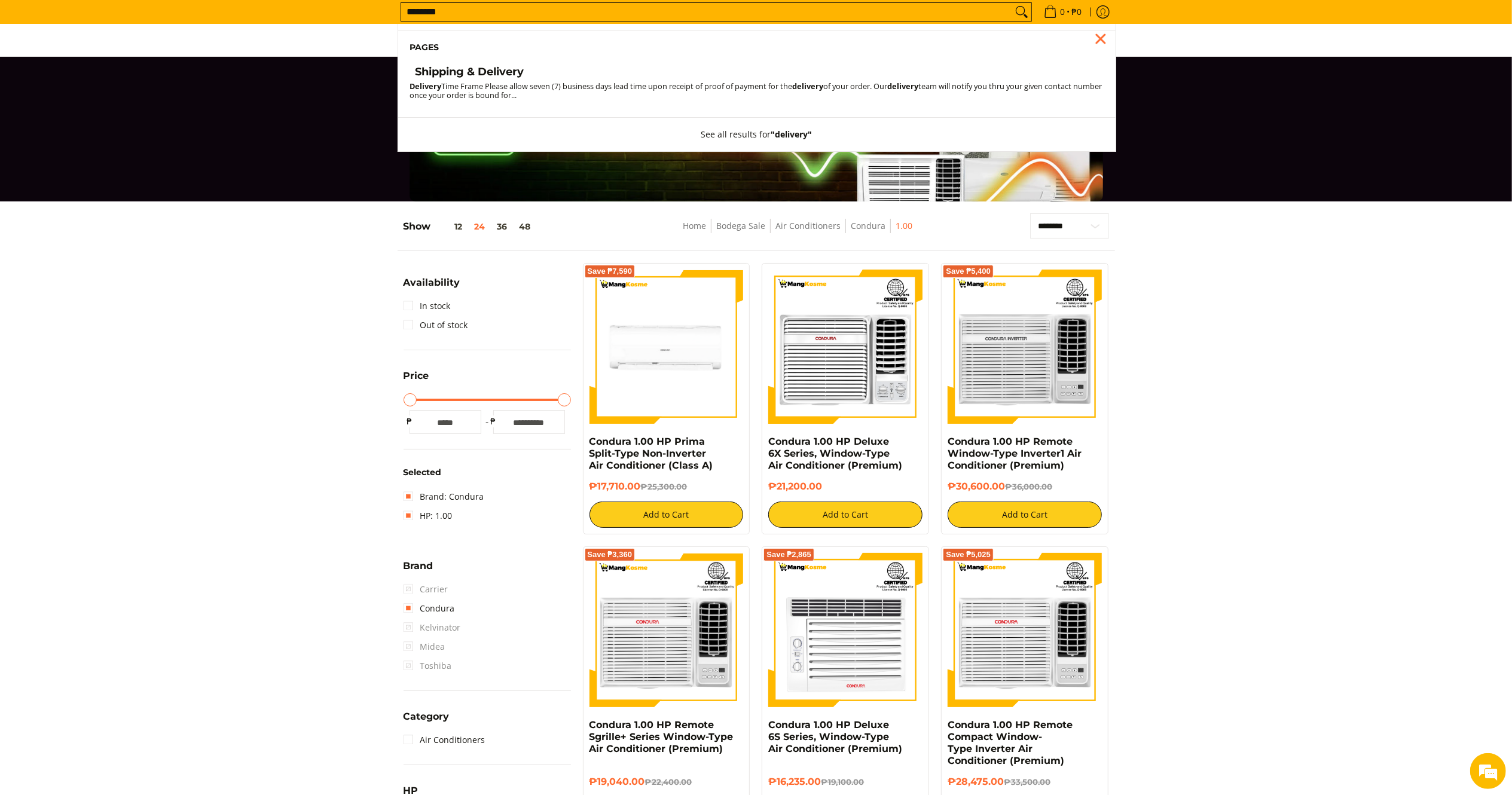
type input "********"
click at [474, 66] on h4 "Shipping & Delivery" at bounding box center [469, 72] width 109 height 14
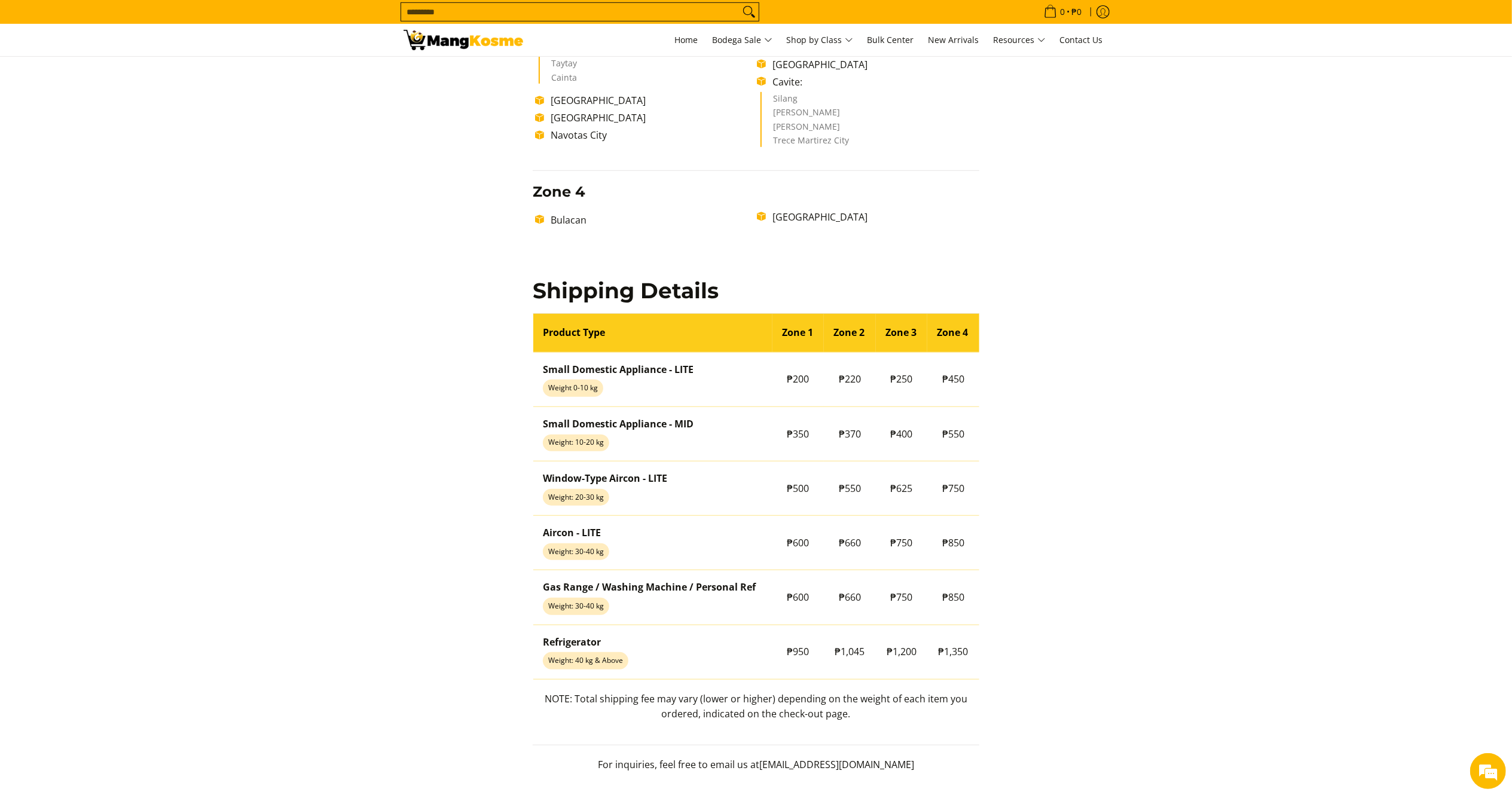
scroll to position [794, 0]
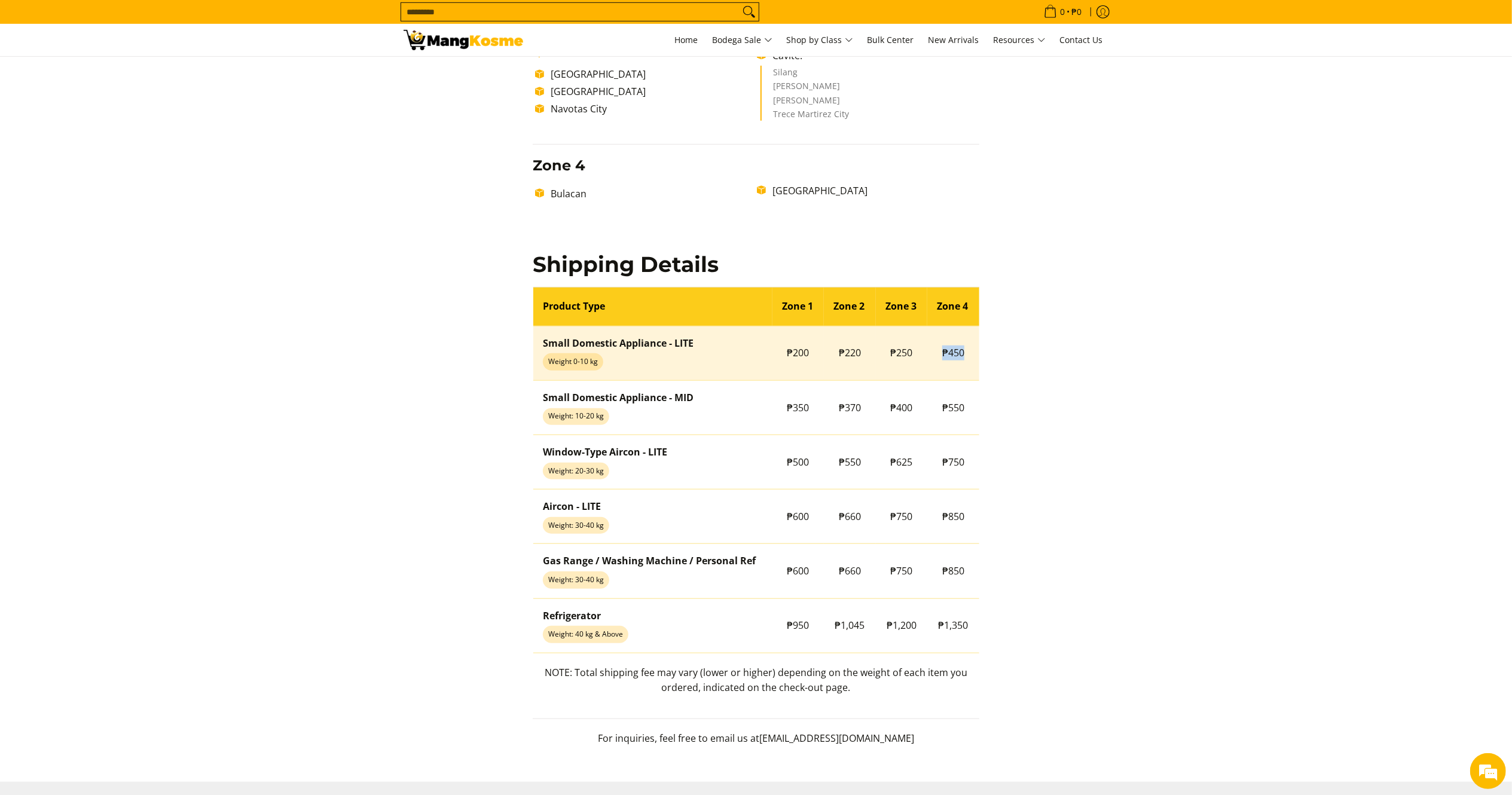
drag, startPoint x: 941, startPoint y: 351, endPoint x: 966, endPoint y: 351, distance: 25.0
click at [966, 351] on td "₱450" at bounding box center [954, 353] width 52 height 55
copy span "₱450"
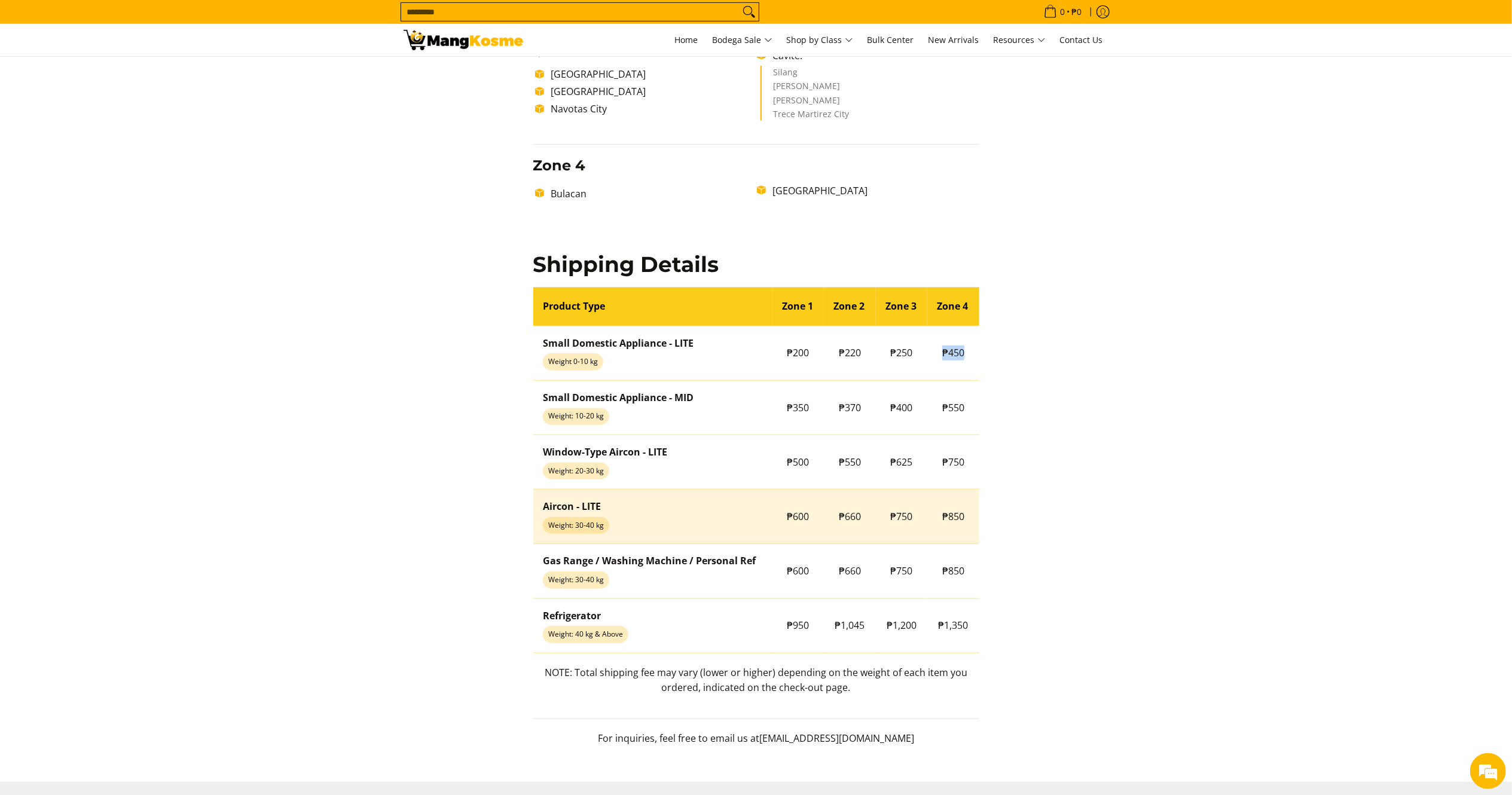
scroll to position [0, 0]
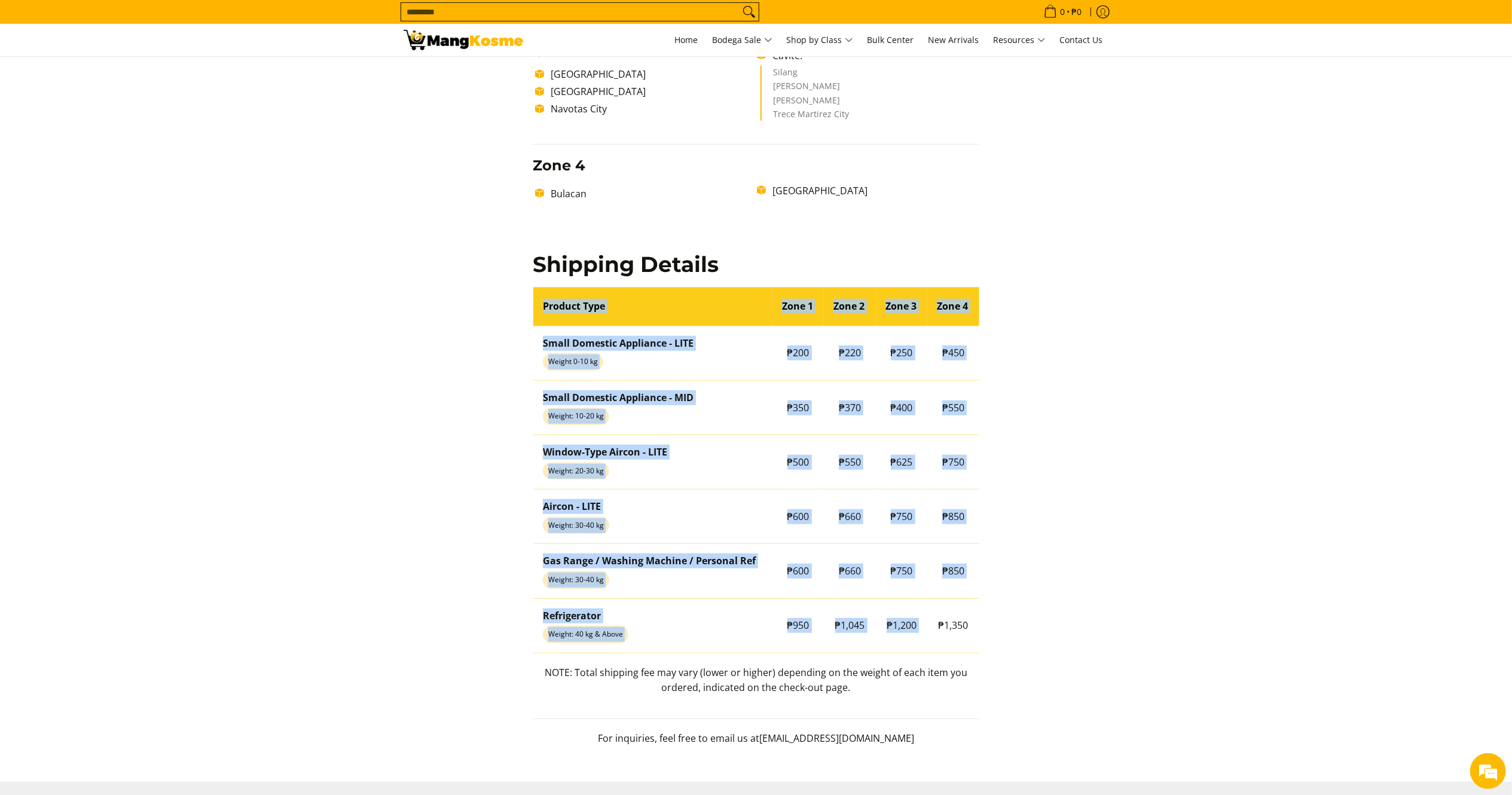
drag, startPoint x: 937, startPoint y: 628, endPoint x: 980, endPoint y: 635, distance: 43.6
click at [980, 635] on div "Delivery Time Frame Please allow seven (7) business days lead time upon receipt…" at bounding box center [756, 96] width 458 height 1322
copy table "Product Type Zone 1 Zone 2 Zone 3 Zone 4 Small Domestic Appliance - LITE Weight…"
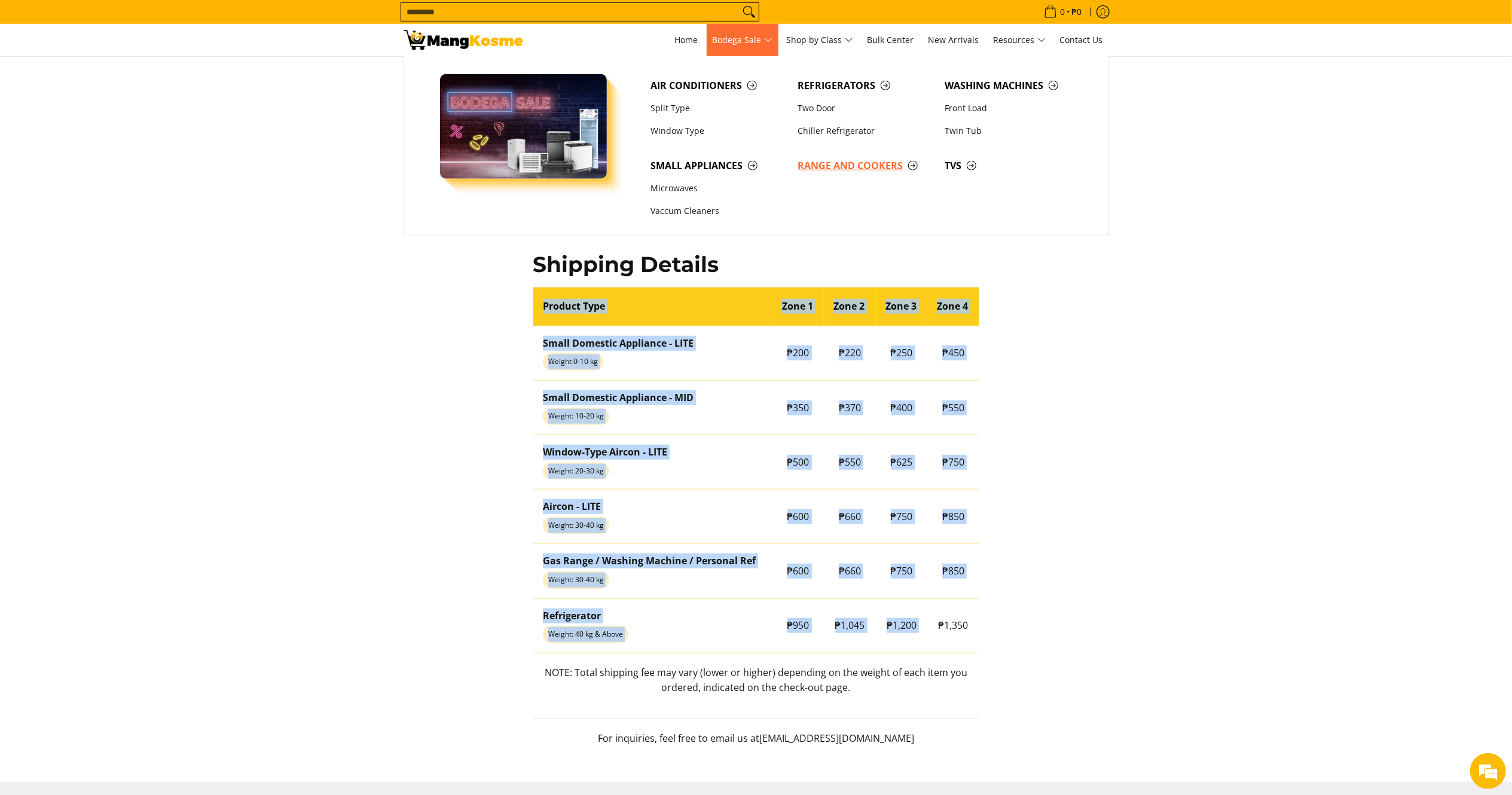
click at [883, 165] on span "Range and Cookers" at bounding box center [865, 166] width 135 height 15
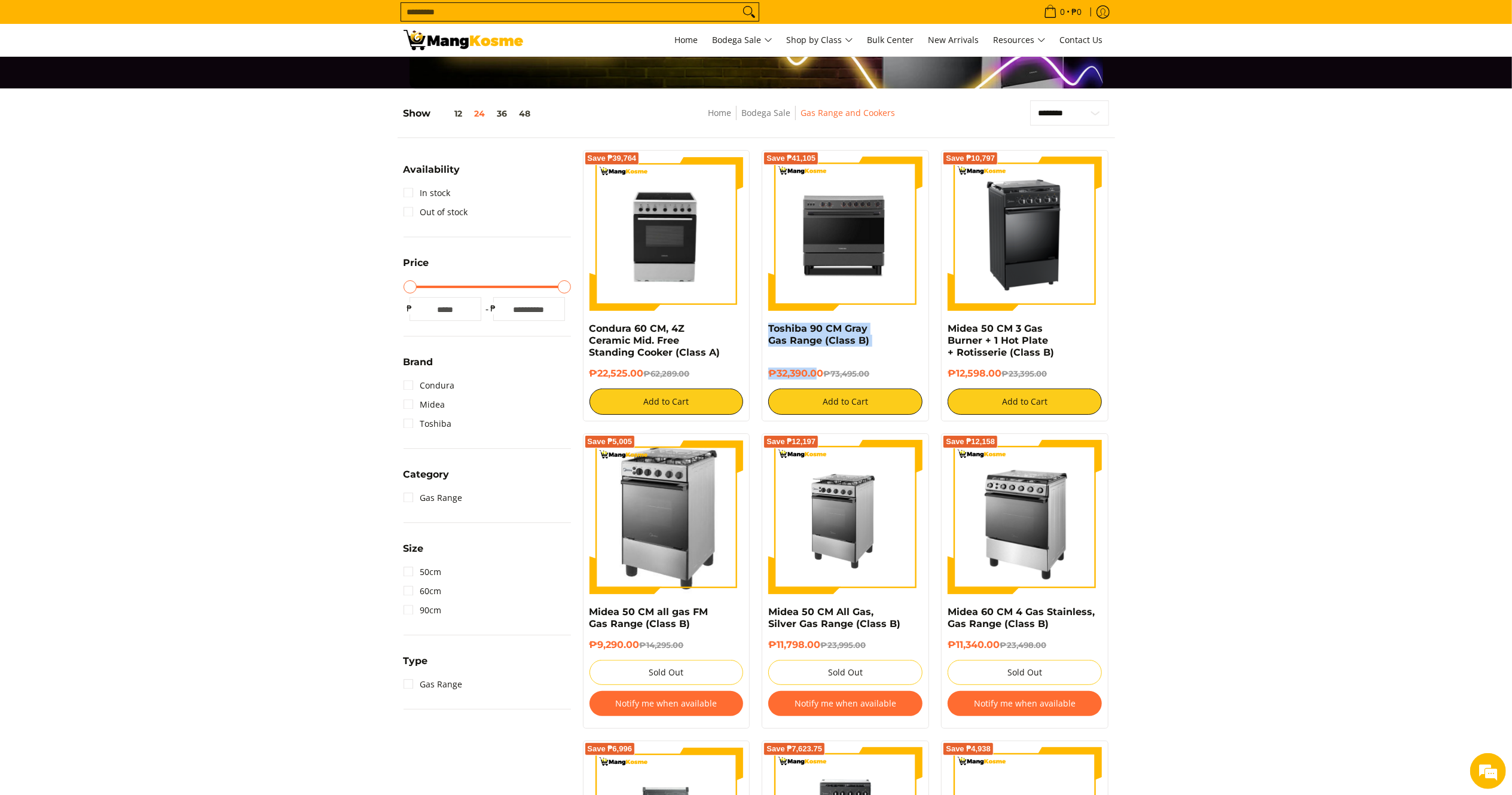
drag, startPoint x: 820, startPoint y: 370, endPoint x: 768, endPoint y: 324, distance: 69.4
click at [768, 324] on div "Save ₱41,105 Toshiba 90 CM Gray Gas Range (Class B) ₱32,390.00 ₱73,495.00 Add t…" at bounding box center [845, 285] width 168 height 272
copy div "Toshiba 90 CM Gray Gas Range (Class B) ₱32,390.0"
click at [839, 265] on img at bounding box center [845, 233] width 154 height 154
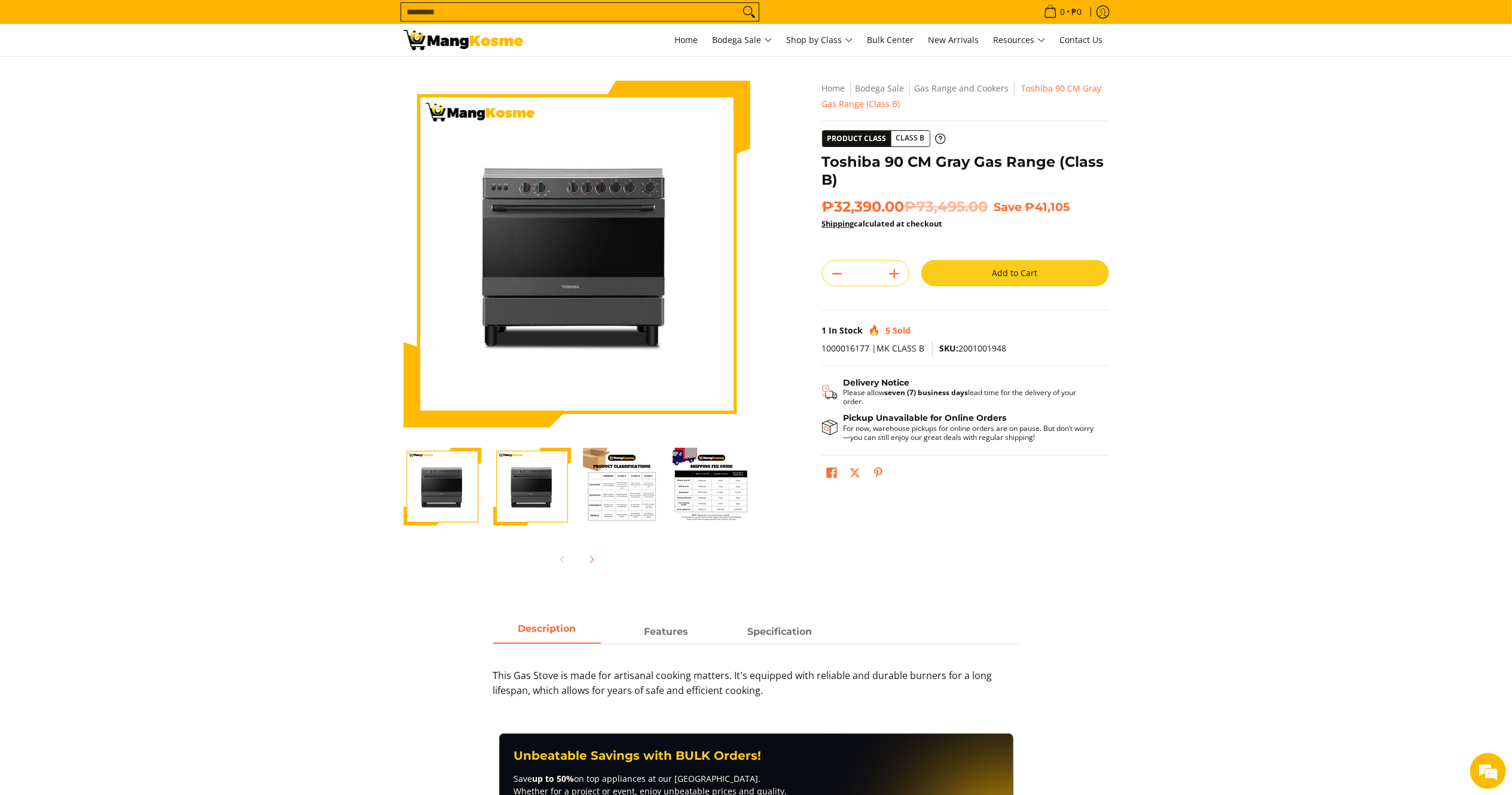
click at [540, 5] on input "Search..." at bounding box center [570, 12] width 339 height 18
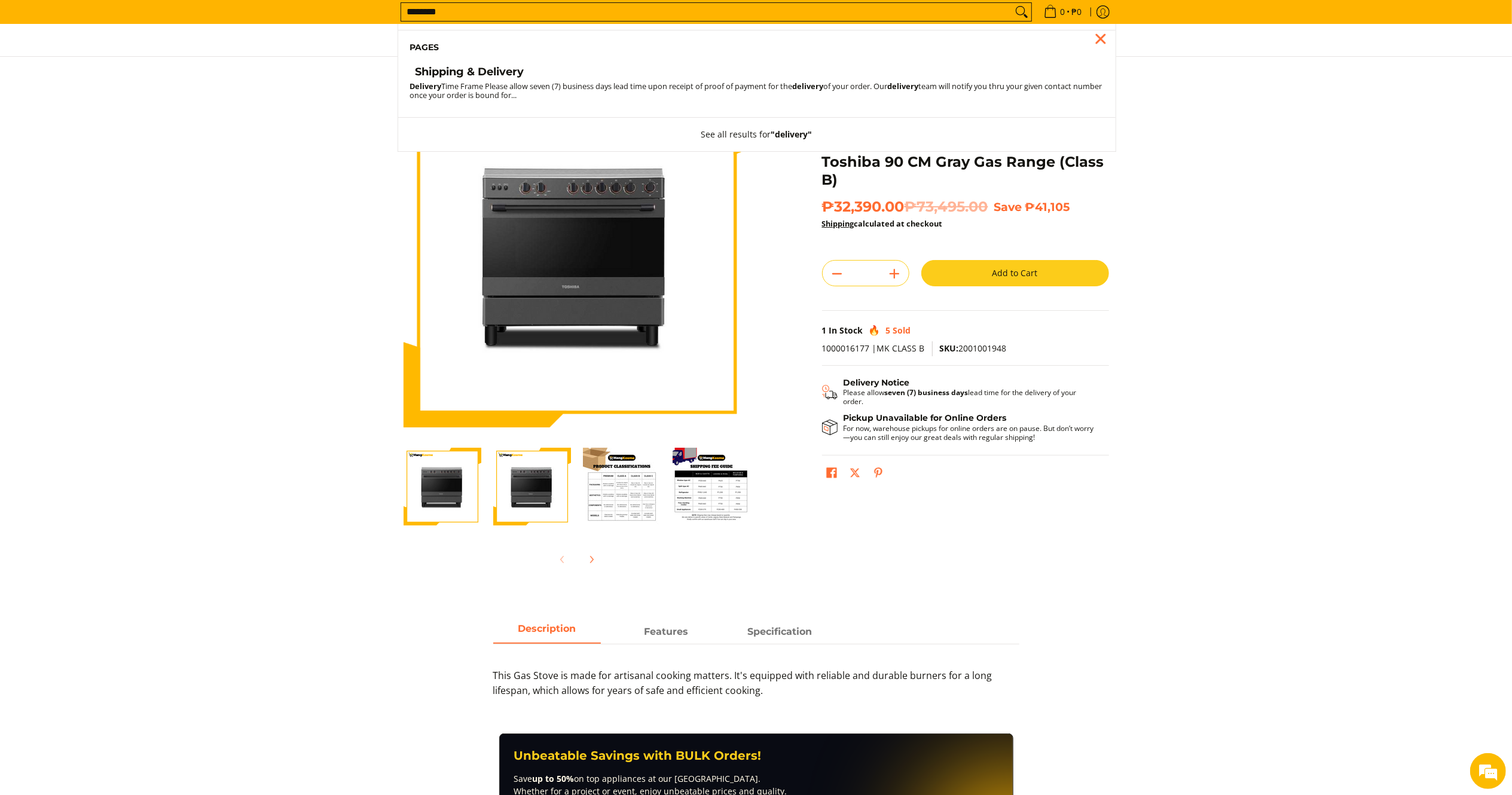
type input "********"
click at [476, 74] on h4 "Shipping & Delivery" at bounding box center [469, 72] width 109 height 14
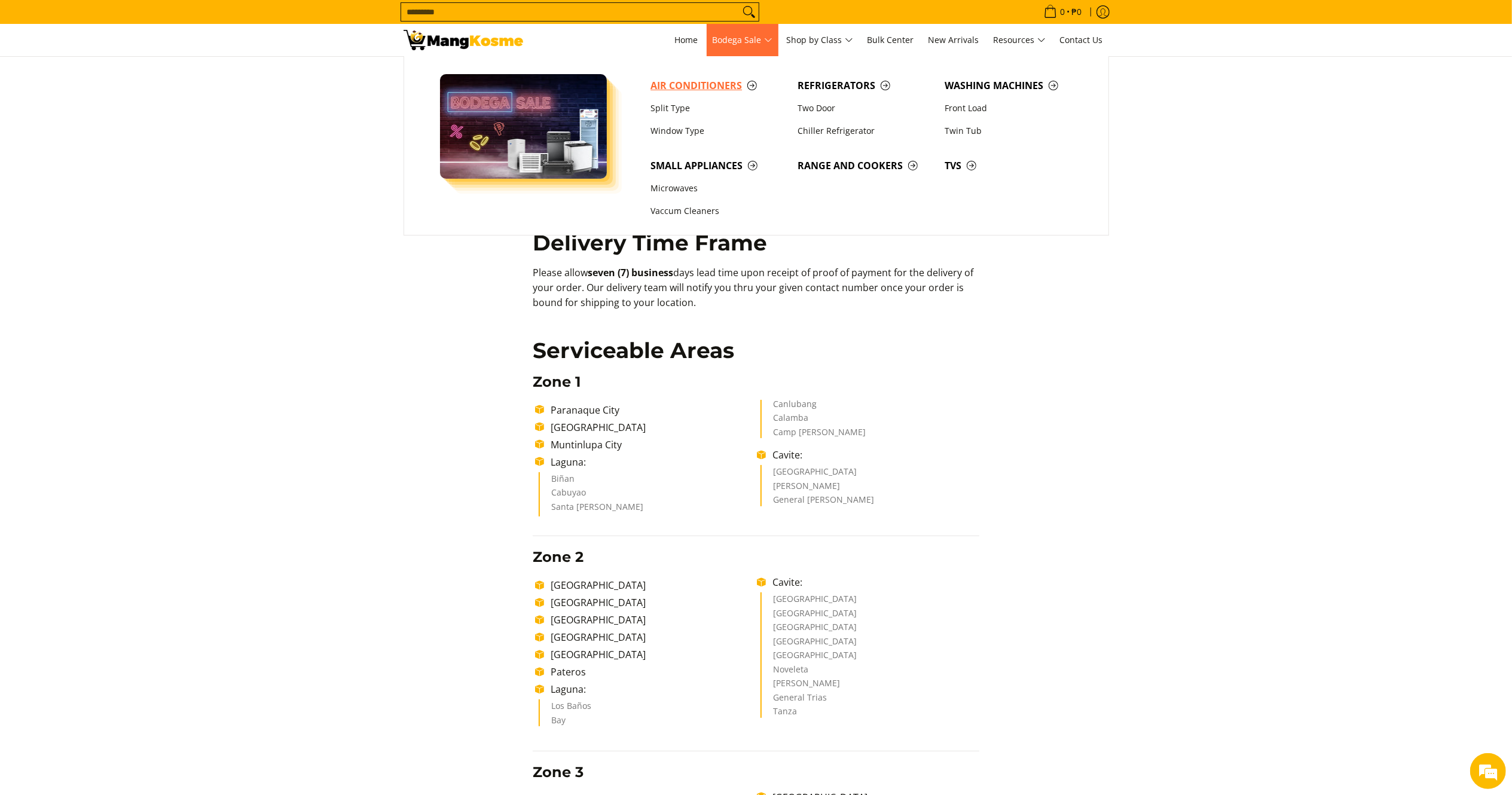
click at [701, 86] on span "Air Conditioners" at bounding box center [718, 86] width 135 height 15
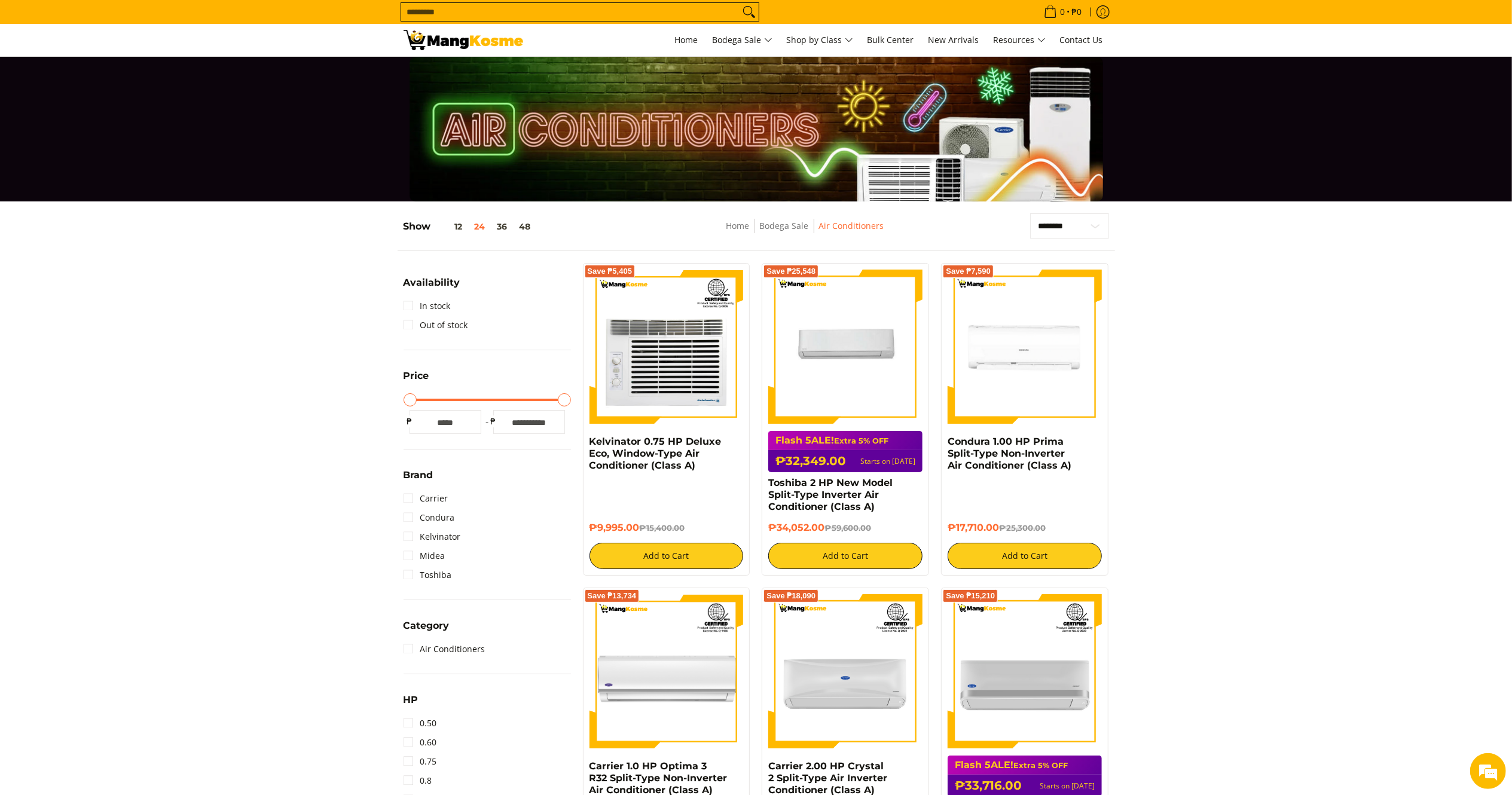
click at [524, 12] on input "Search..." at bounding box center [570, 12] width 339 height 18
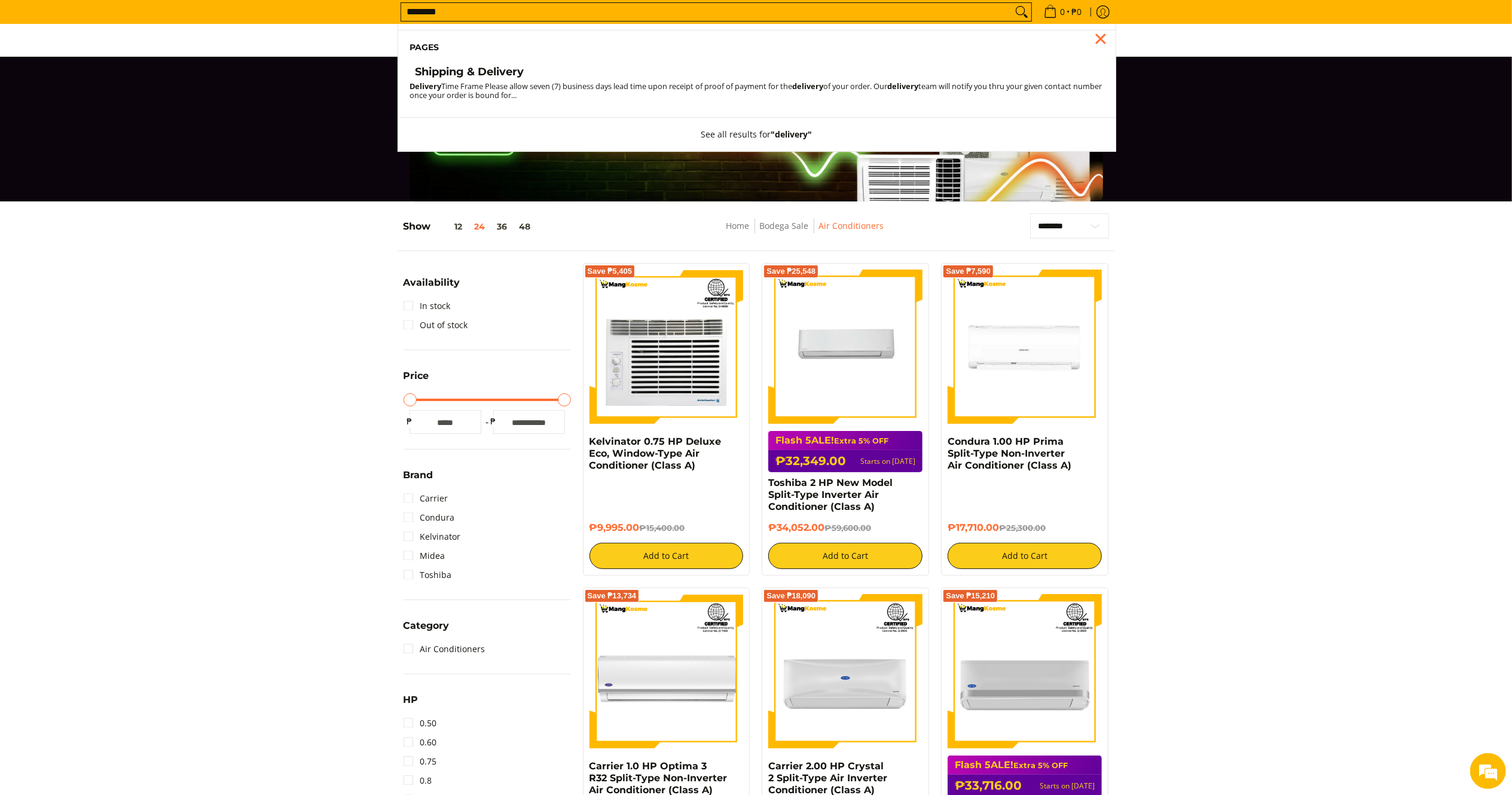
type input "********"
click at [499, 69] on h4 "Shipping & Delivery" at bounding box center [469, 72] width 109 height 14
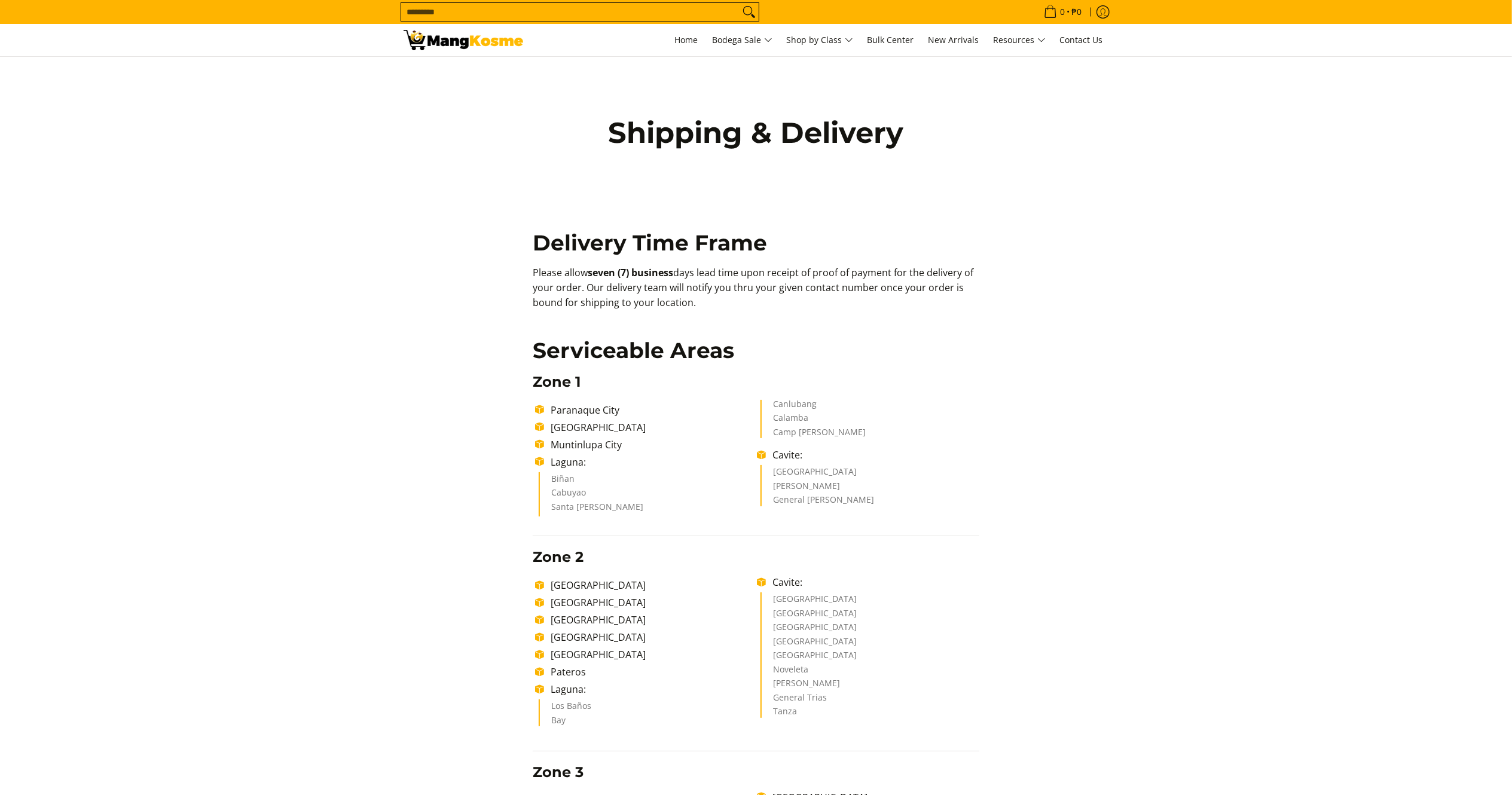
drag, startPoint x: 705, startPoint y: 304, endPoint x: 495, endPoint y: 269, distance: 212.9
copy p "Please allow seven (7) business days lead time upon receipt of proof of payment…"
